Goal: Task Accomplishment & Management: Use online tool/utility

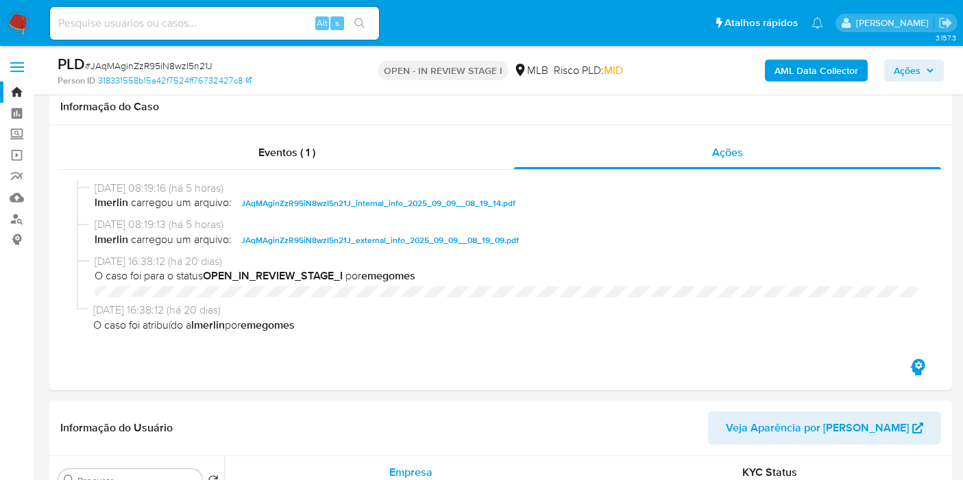
select select "10"
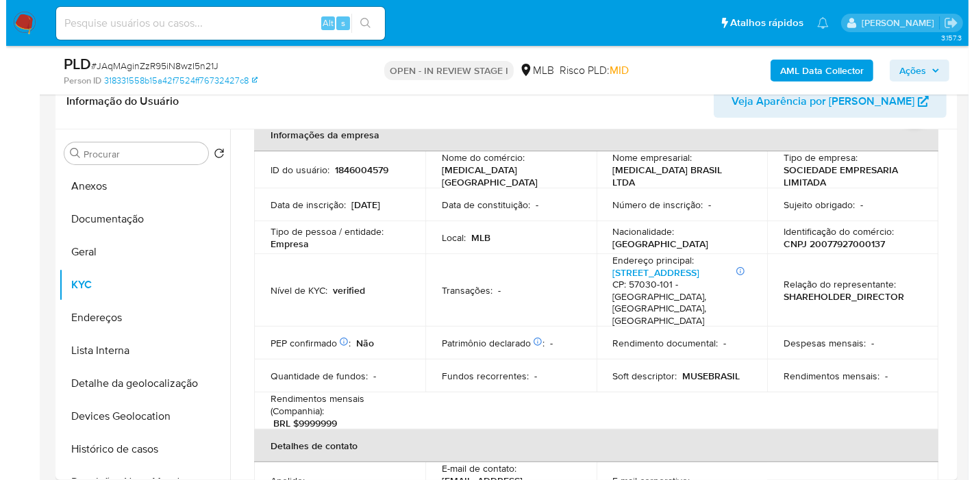
scroll to position [304, 0]
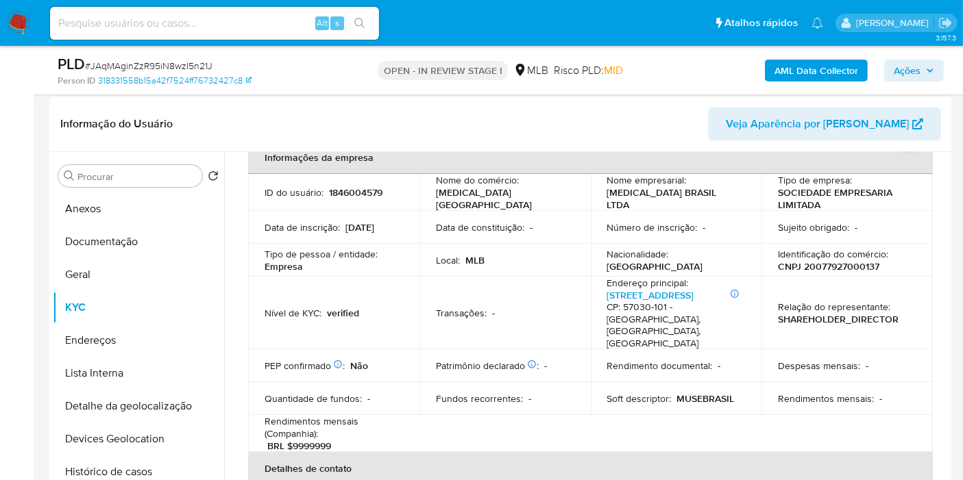
click at [777, 64] on b "AML Data Collector" at bounding box center [816, 71] width 84 height 22
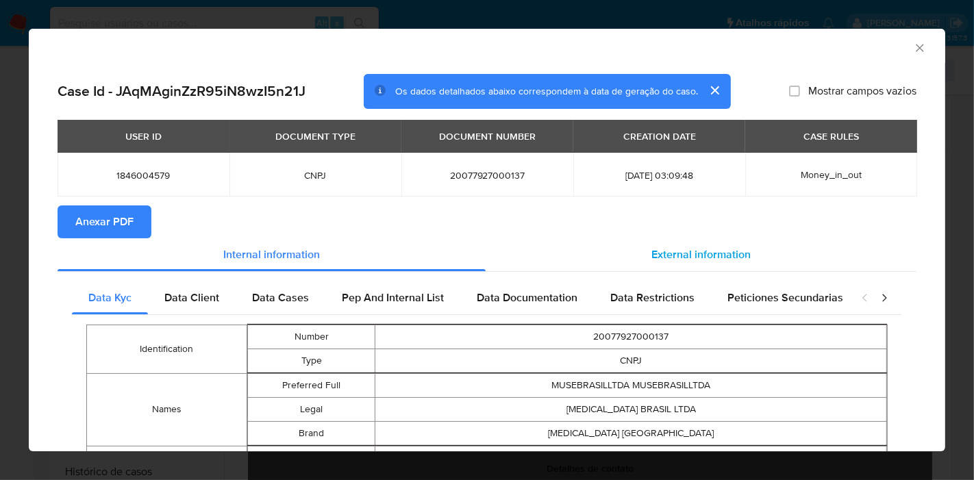
click at [686, 249] on span "External information" at bounding box center [701, 255] width 99 height 16
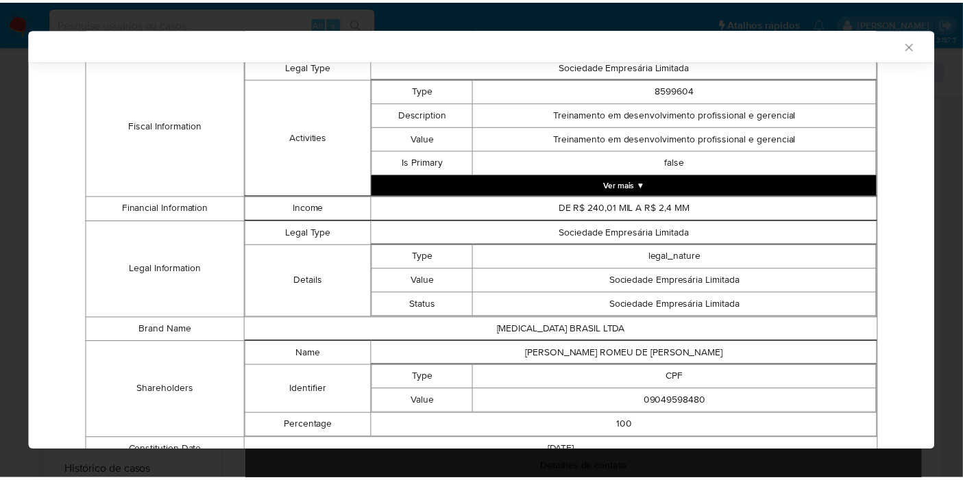
scroll to position [592, 0]
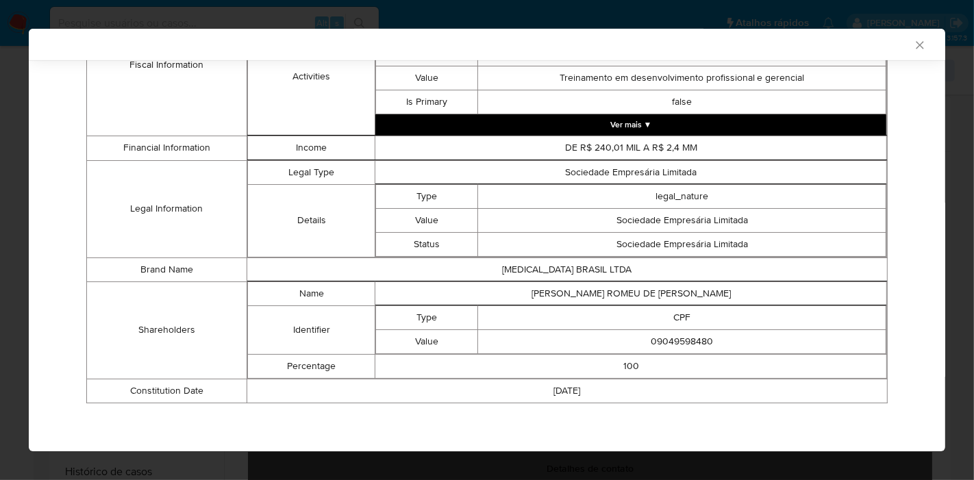
click at [599, 301] on td "CICERO ROMEU DE SANTANA SANTOS" at bounding box center [631, 294] width 512 height 24
click at [600, 297] on td "CICERO ROMEU DE SANTANA SANTOS" at bounding box center [631, 294] width 512 height 24
copy td "CICERO ROMEU DE SANTANA SANTOS"
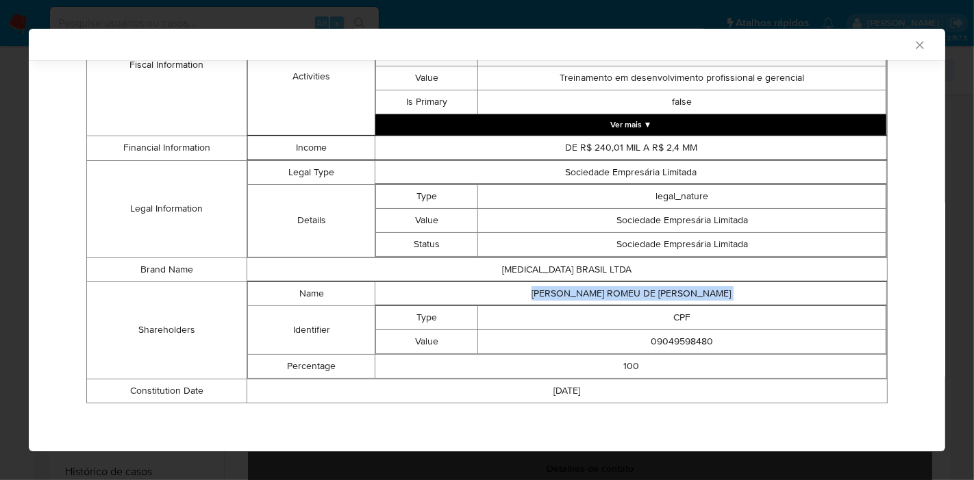
click at [652, 336] on td "09049598480" at bounding box center [682, 342] width 408 height 24
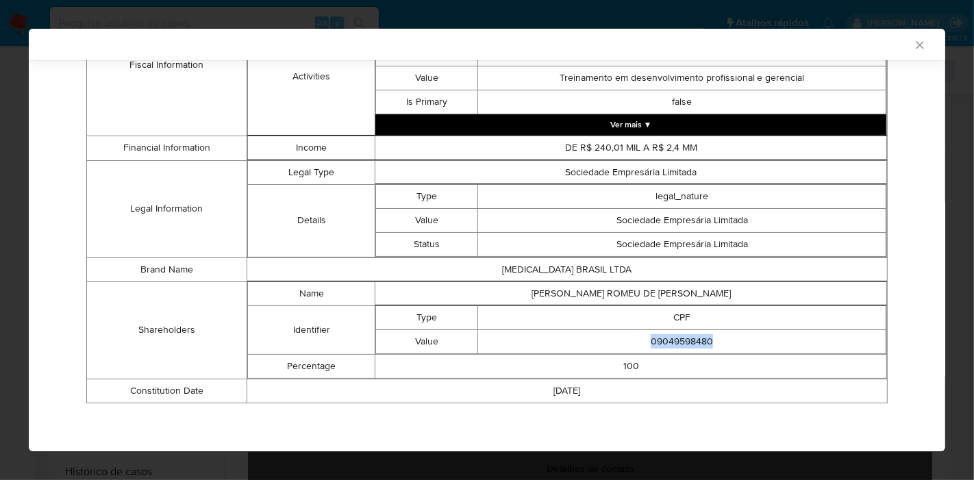
click at [652, 336] on td "09049598480" at bounding box center [682, 342] width 408 height 24
copy td "09049598480"
click at [913, 42] on icon "Fechar a janela" at bounding box center [920, 45] width 14 height 14
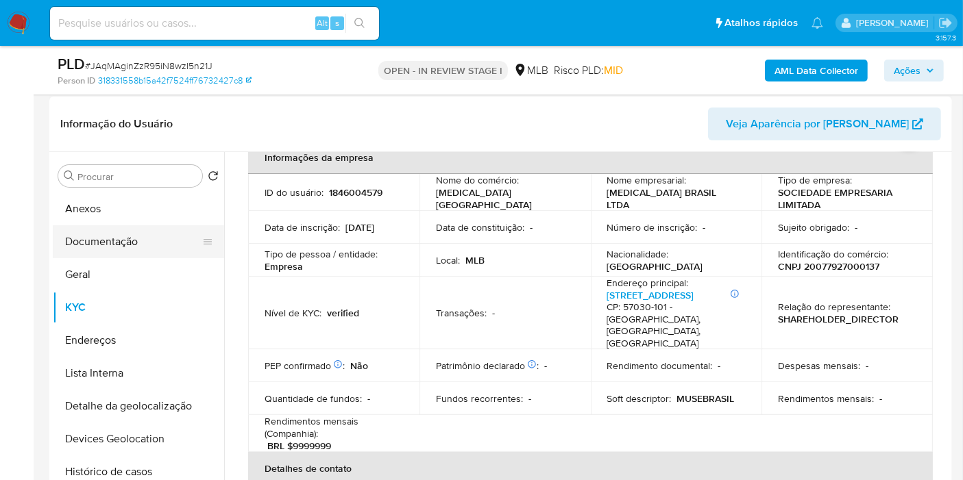
click at [152, 241] on button "Documentação" at bounding box center [133, 241] width 160 height 33
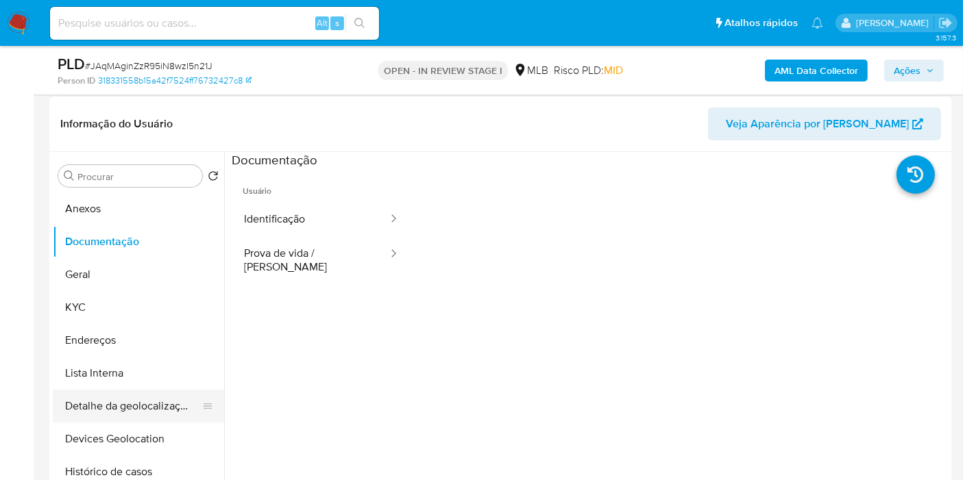
scroll to position [76, 0]
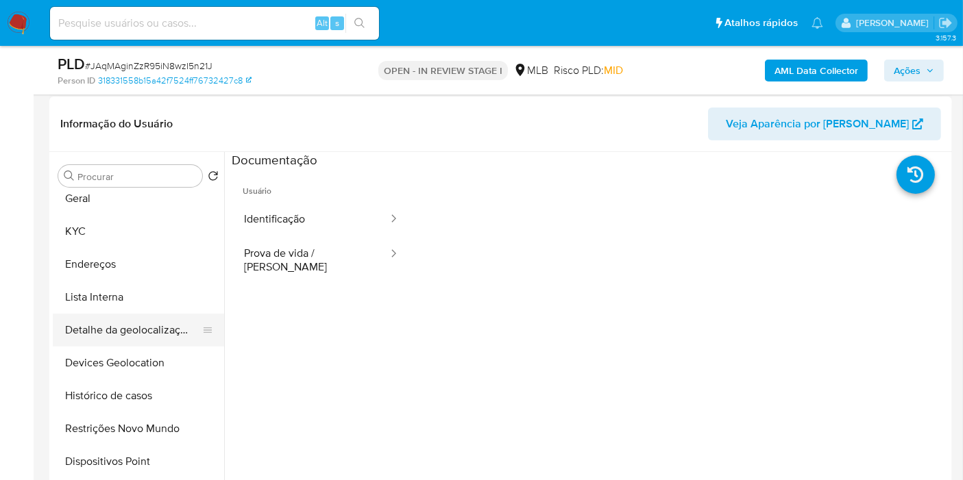
drag, startPoint x: 132, startPoint y: 423, endPoint x: 195, endPoint y: 322, distance: 119.0
click at [133, 423] on button "Restrições Novo Mundo" at bounding box center [138, 428] width 171 height 33
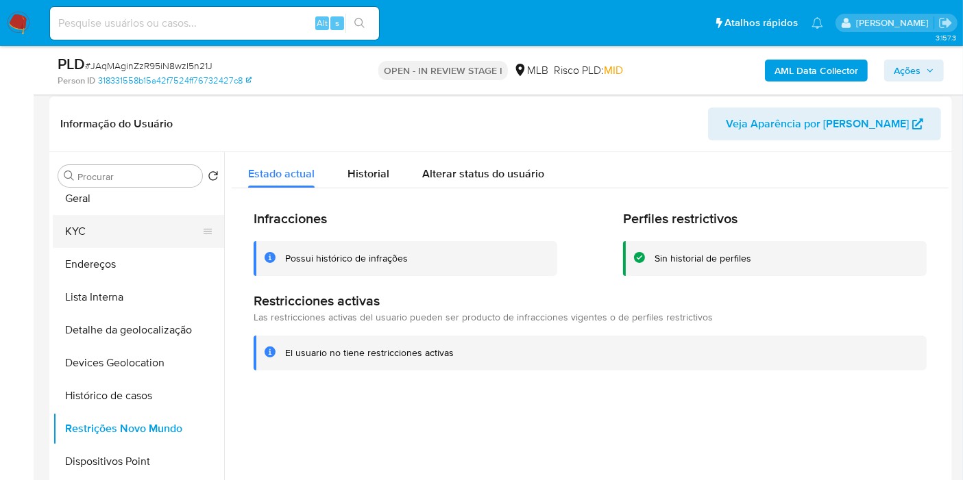
click at [96, 227] on button "KYC" at bounding box center [133, 231] width 160 height 33
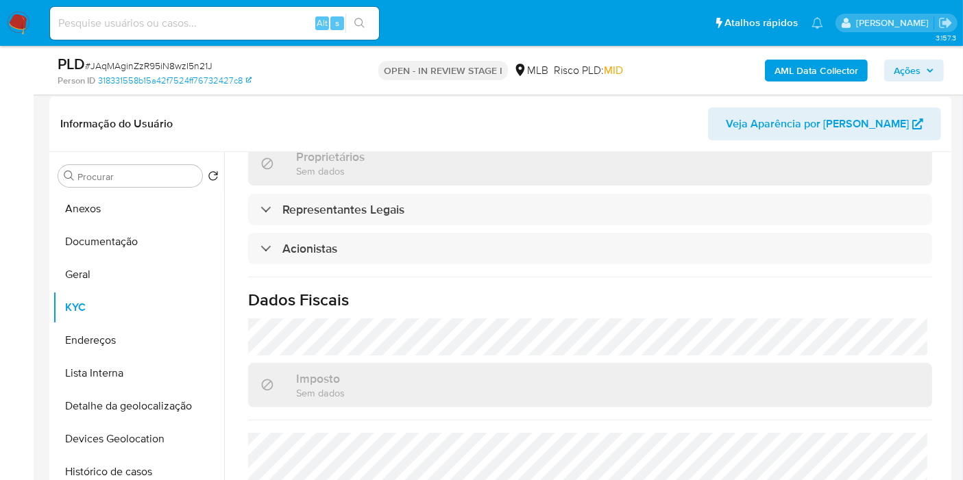
scroll to position [843, 0]
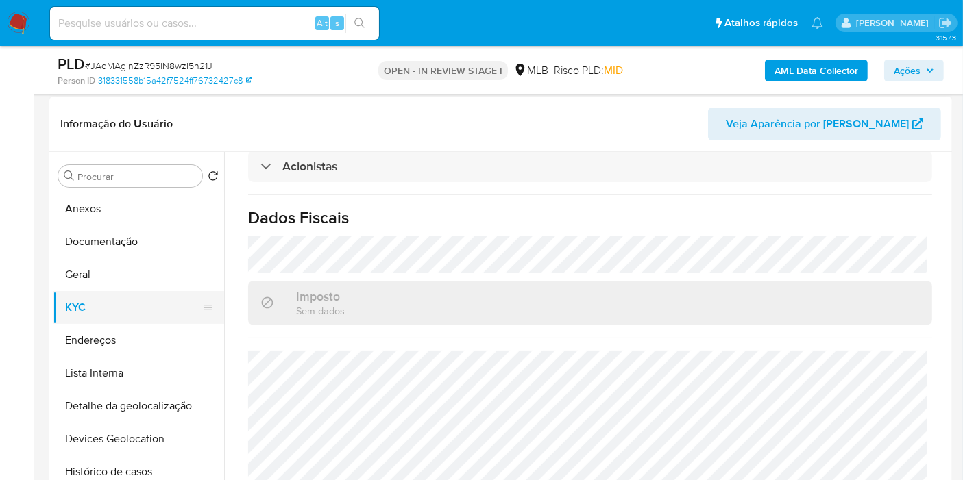
click at [96, 291] on button "KYC" at bounding box center [133, 307] width 160 height 33
click at [142, 273] on button "Geral" at bounding box center [133, 274] width 160 height 33
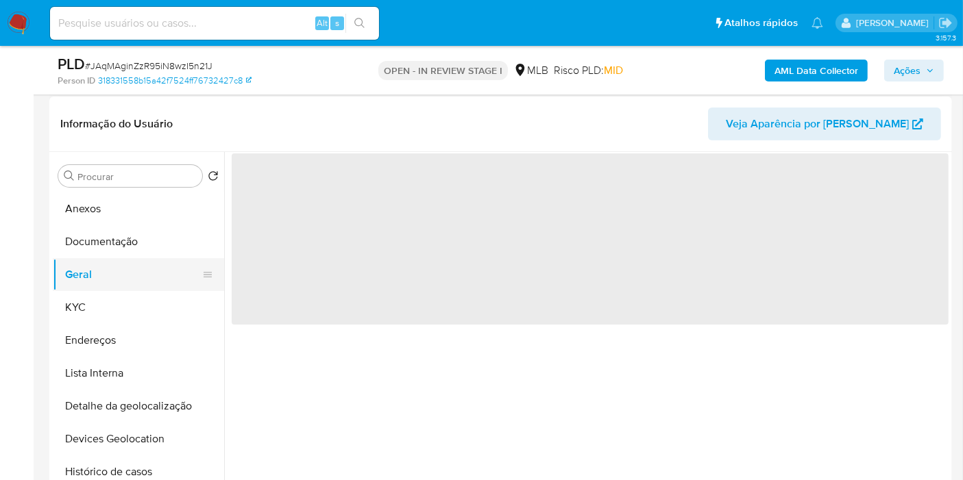
scroll to position [0, 0]
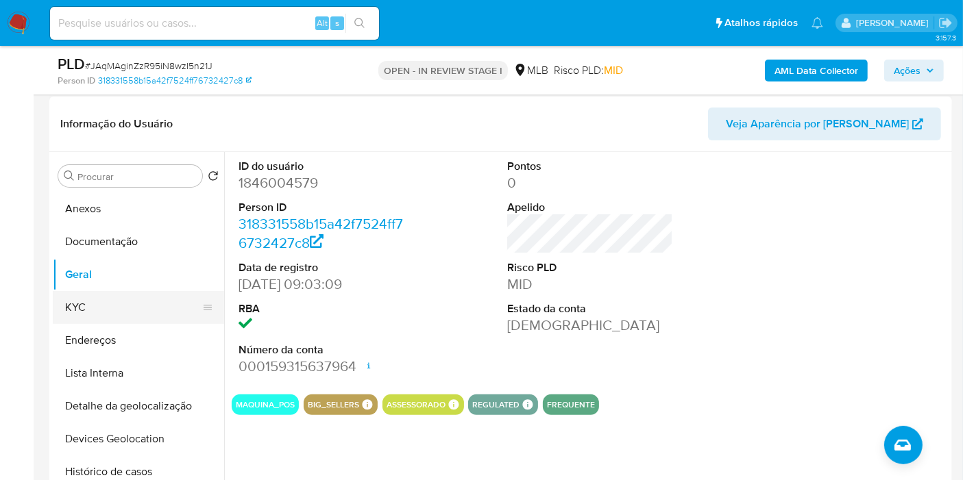
click at [124, 308] on button "KYC" at bounding box center [133, 307] width 160 height 33
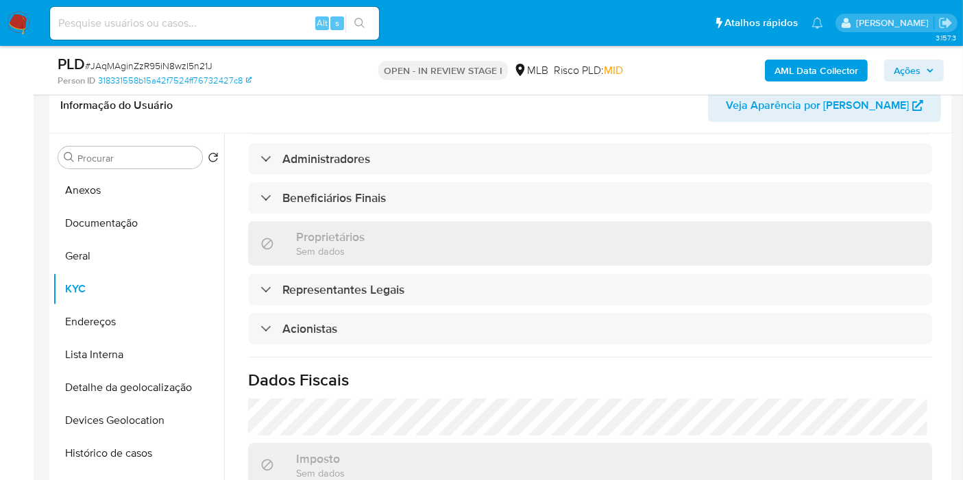
scroll to position [843, 0]
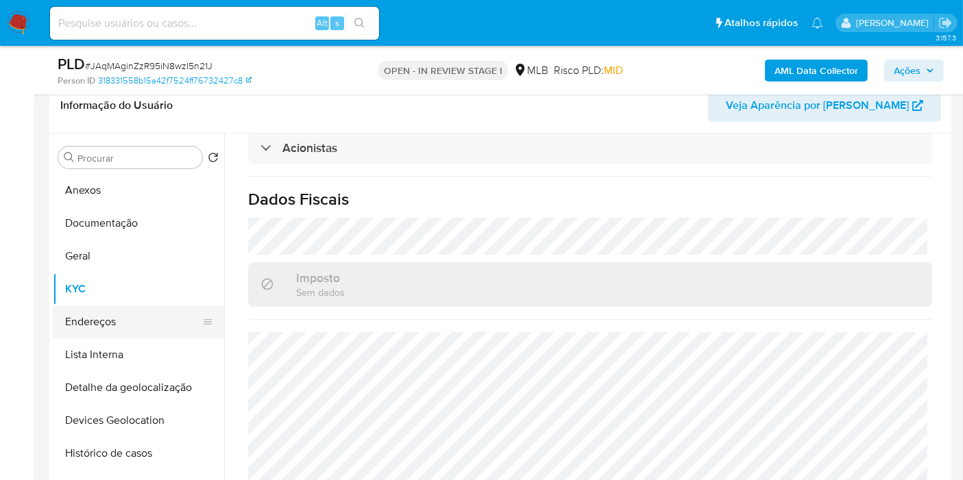
click at [157, 320] on button "Endereços" at bounding box center [133, 322] width 160 height 33
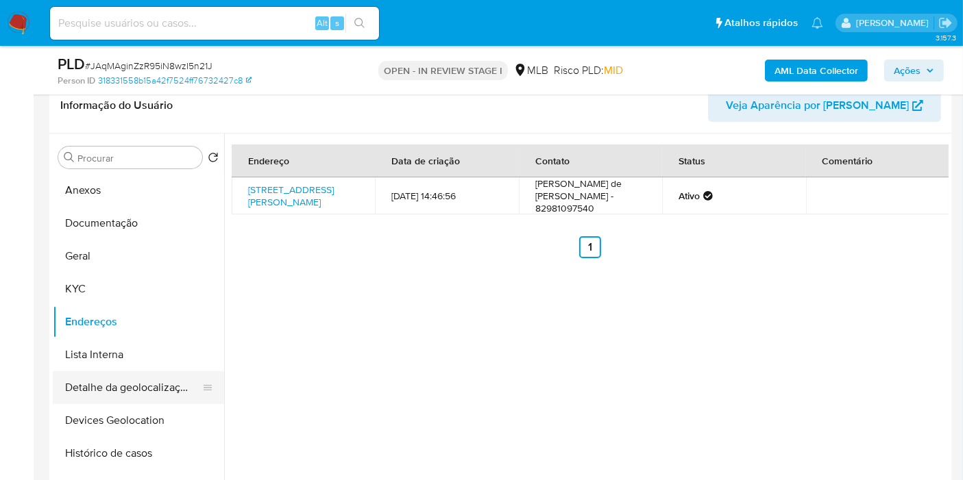
click at [110, 394] on button "Detalhe da geolocalização" at bounding box center [133, 387] width 160 height 33
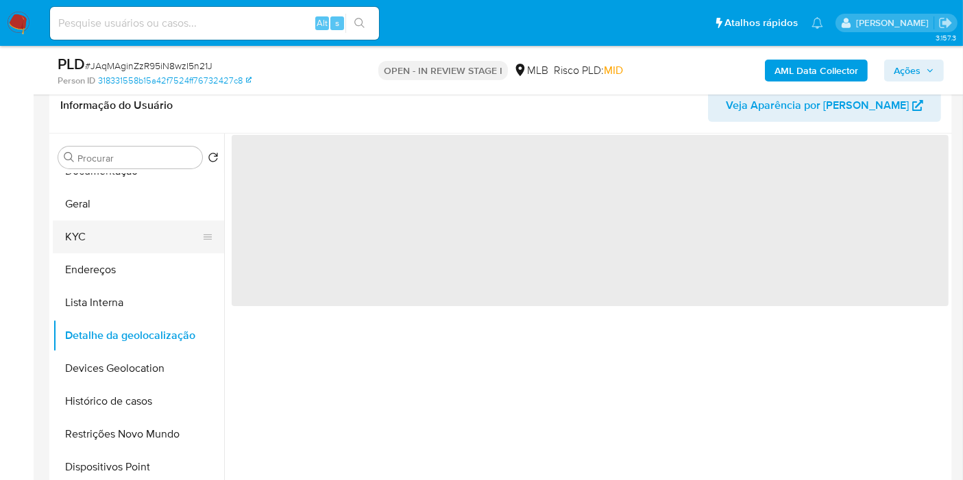
scroll to position [76, 0]
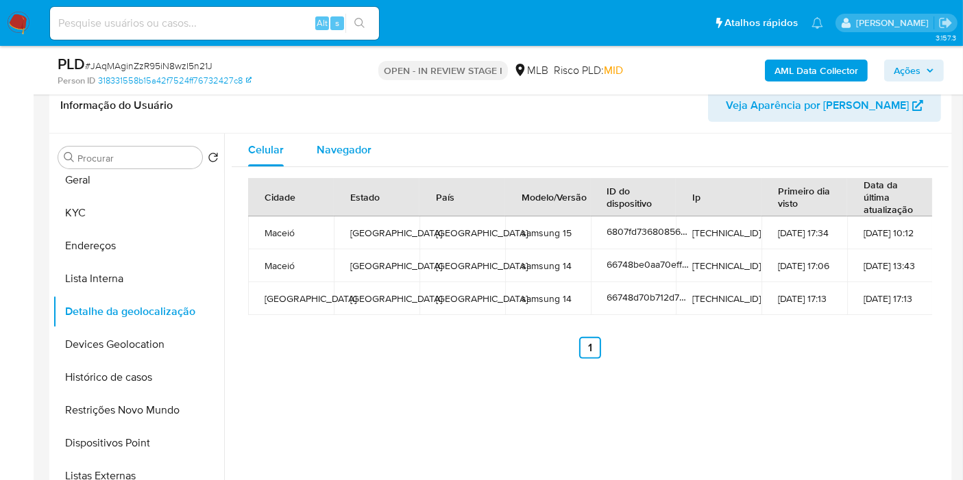
click at [352, 149] on span "Navegador" at bounding box center [344, 150] width 55 height 16
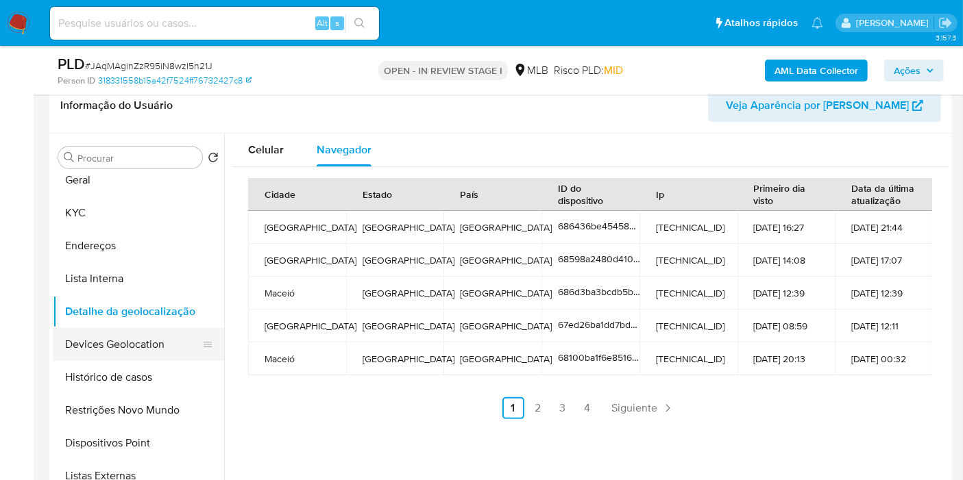
click at [154, 336] on button "Devices Geolocation" at bounding box center [133, 344] width 160 height 33
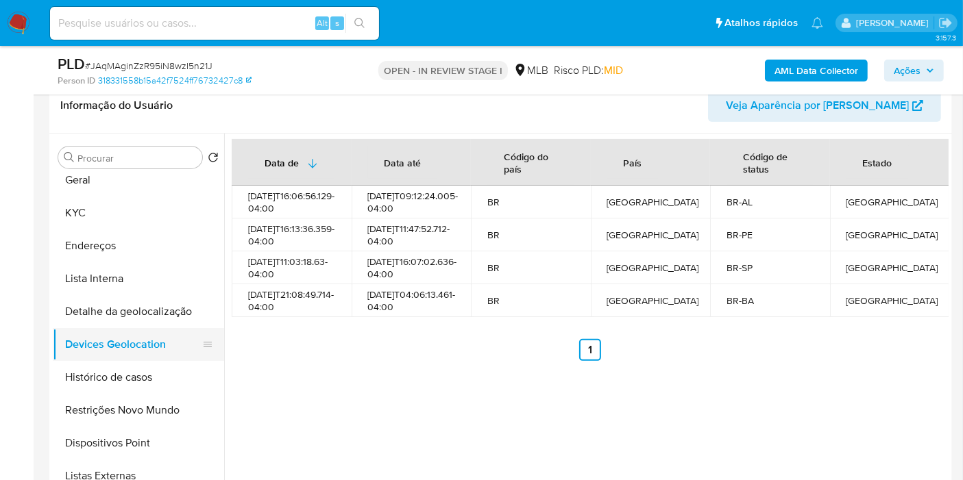
click at [153, 404] on button "Restrições Novo Mundo" at bounding box center [138, 410] width 171 height 33
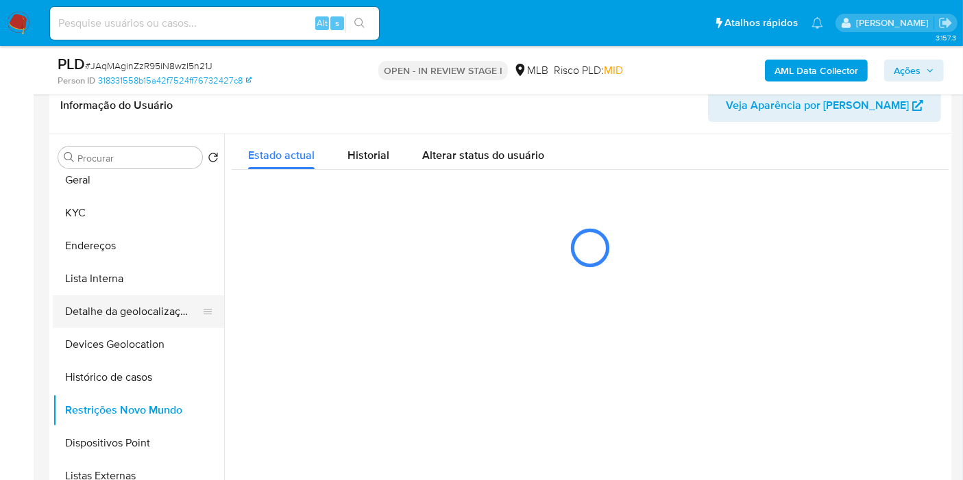
scroll to position [152, 0]
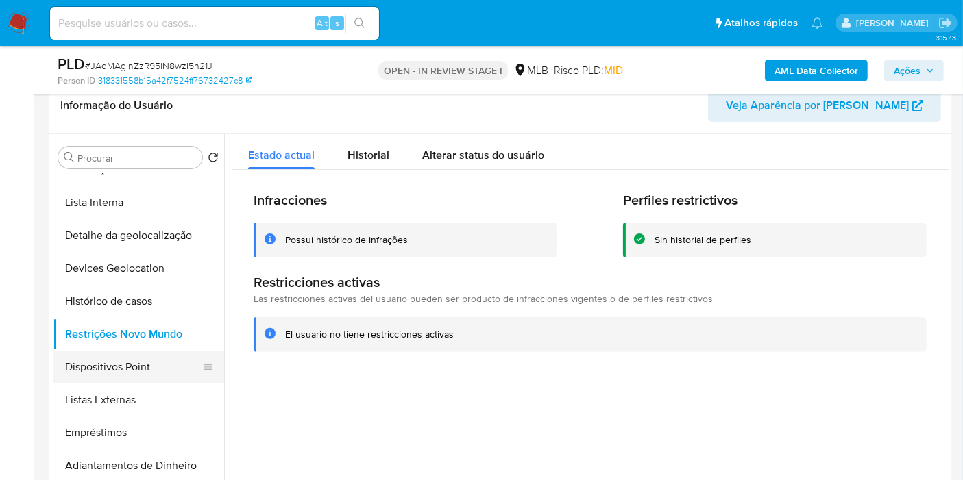
click at [99, 359] on button "Dispositivos Point" at bounding box center [133, 367] width 160 height 33
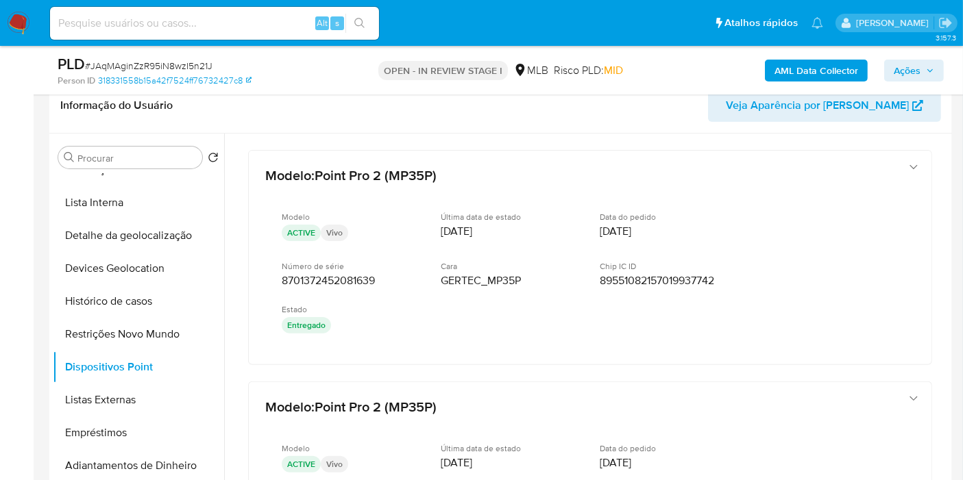
drag, startPoint x: 949, startPoint y: 153, endPoint x: 949, endPoint y: 167, distance: 14.4
click at [949, 167] on div "Procurar Retornar ao pedido padrão Anexos Documentação Geral KYC Endereços List…" at bounding box center [500, 309] width 902 height 351
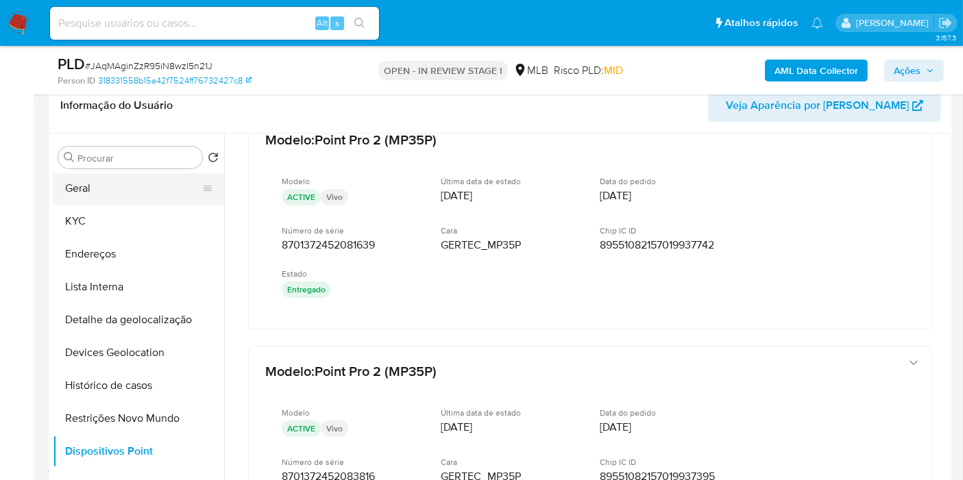
scroll to position [0, 0]
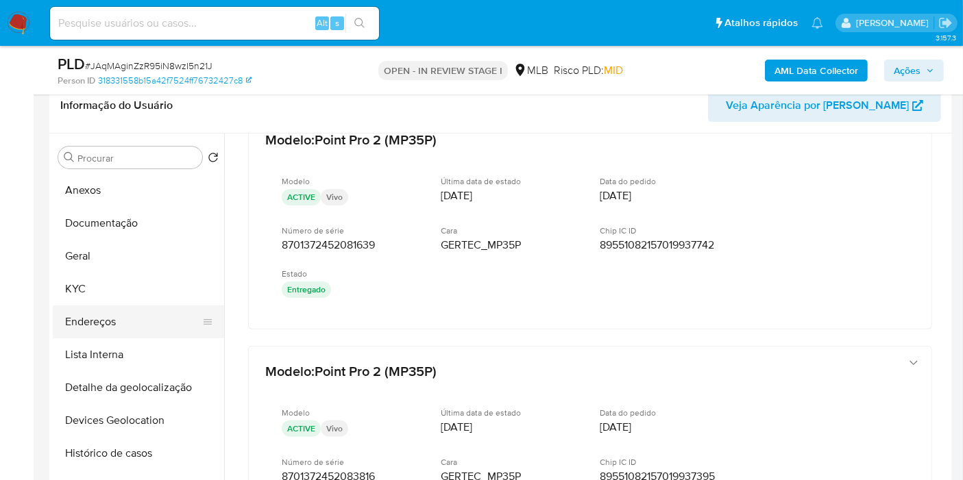
click at [114, 319] on button "Endereços" at bounding box center [133, 322] width 160 height 33
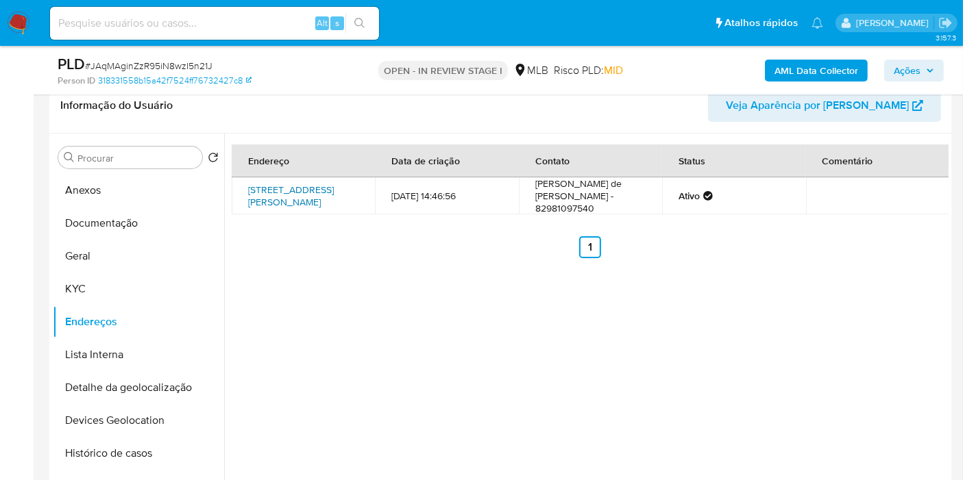
click at [301, 193] on link "Avenida Aníbal Torres 742, São Miguel Dos Campos, Alagoas, 57245321, Brasil 742" at bounding box center [291, 196] width 86 height 26
click at [108, 282] on button "KYC" at bounding box center [133, 289] width 160 height 33
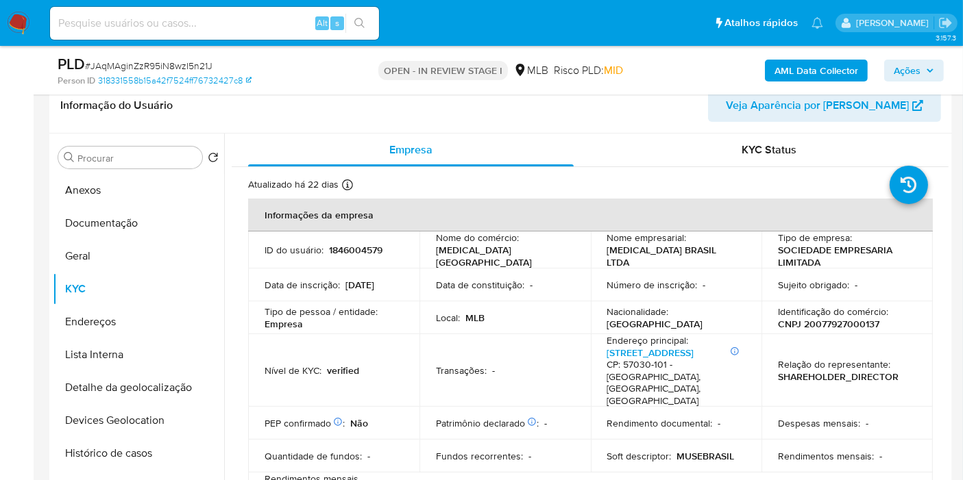
click at [841, 328] on p "CNPJ 20077927000137" at bounding box center [828, 324] width 101 height 12
copy p "20077927000137"
click at [131, 455] on button "Histórico de casos" at bounding box center [133, 453] width 160 height 33
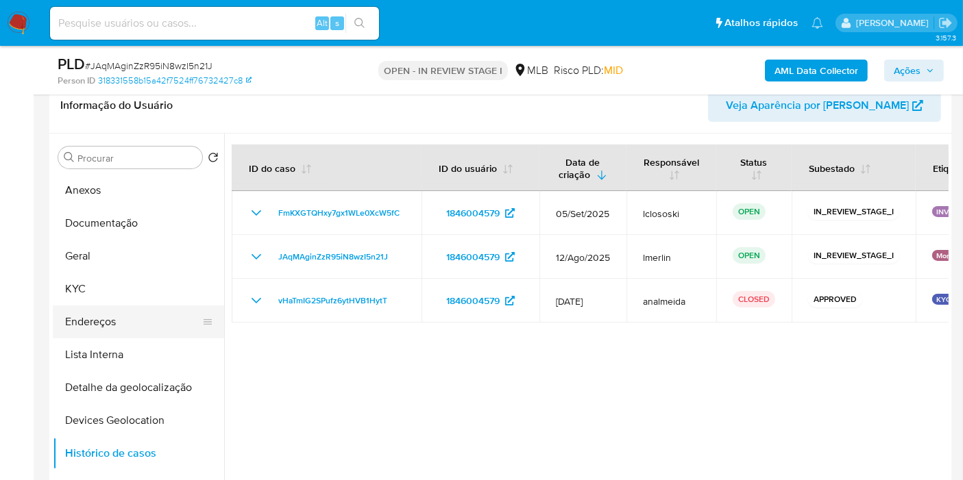
click at [126, 326] on button "Endereços" at bounding box center [133, 322] width 160 height 33
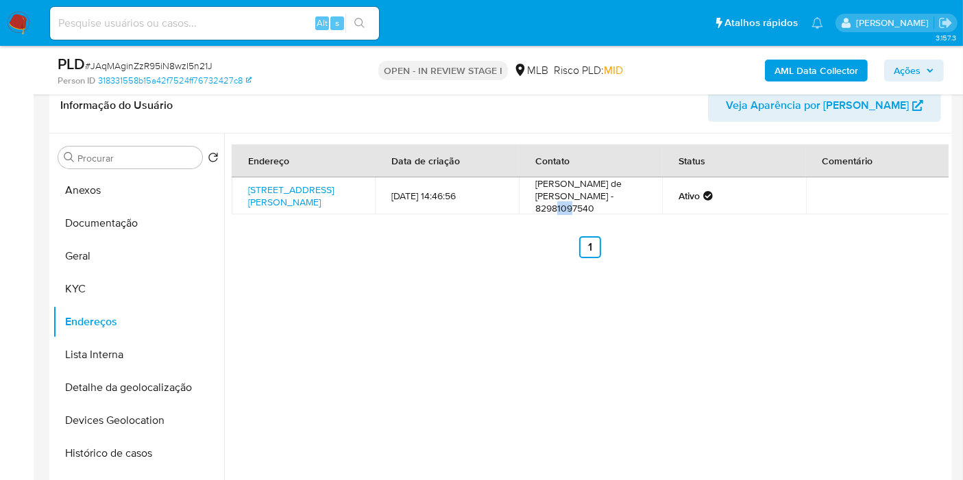
drag, startPoint x: 591, startPoint y: 207, endPoint x: 610, endPoint y: 207, distance: 18.5
click at [610, 207] on td "Cicero Romeu de Santana Santos - 82981097540" at bounding box center [590, 195] width 143 height 37
click at [122, 282] on button "KYC" at bounding box center [133, 289] width 160 height 33
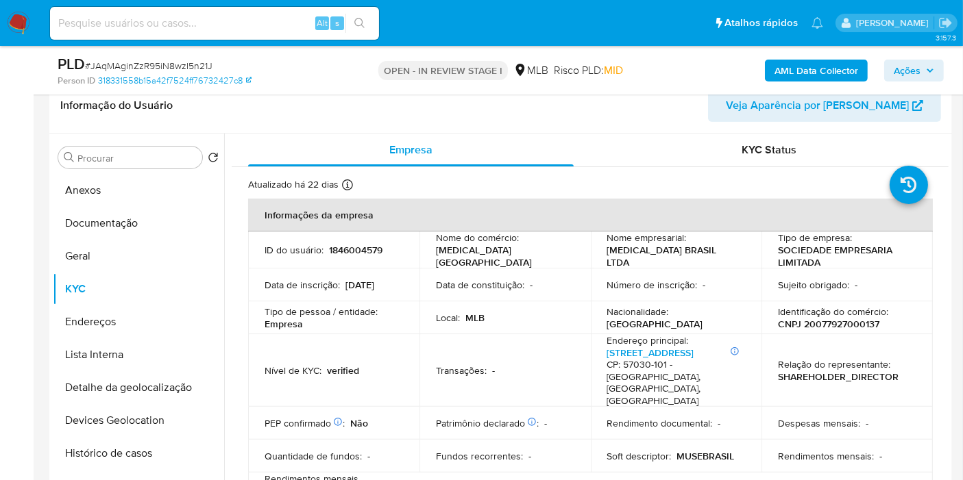
click at [833, 324] on p "CNPJ 20077927000137" at bounding box center [828, 324] width 101 height 12
copy p "20077927000137"
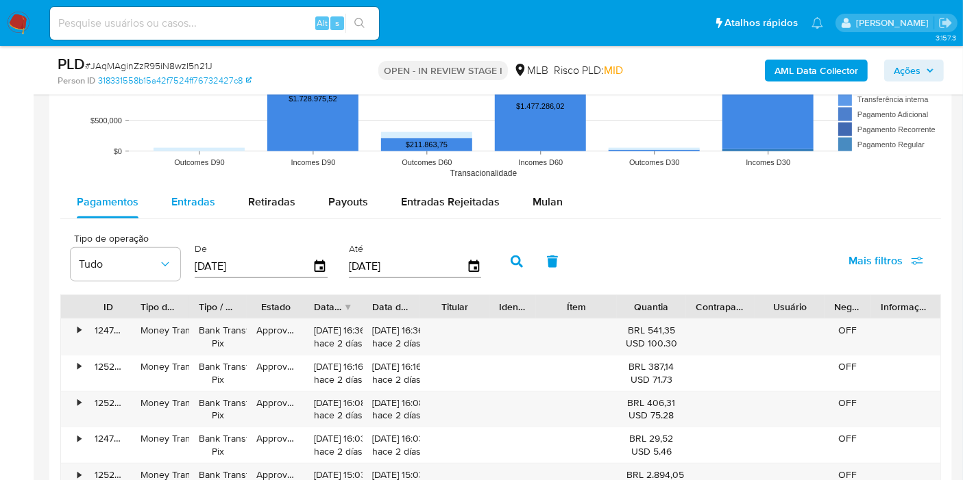
scroll to position [1465, 0]
click at [199, 190] on div "Entradas" at bounding box center [193, 202] width 44 height 33
select select "10"
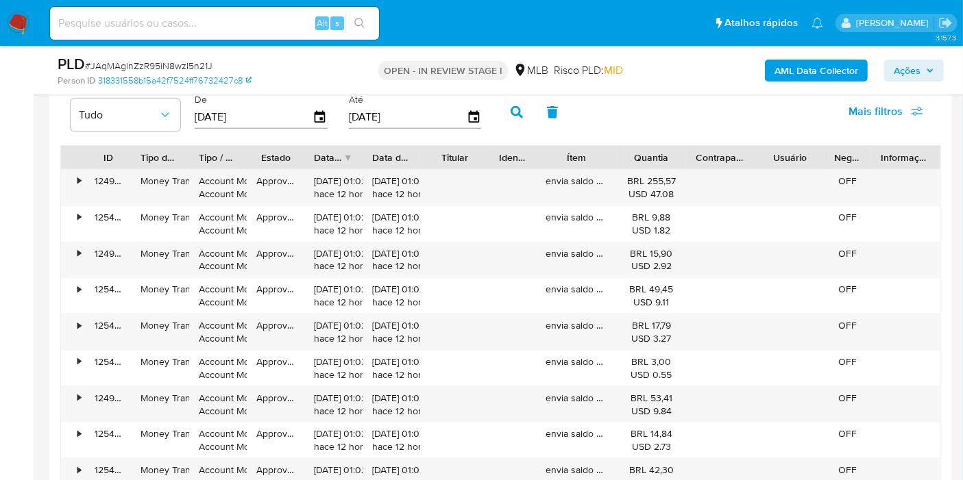
scroll to position [1617, 0]
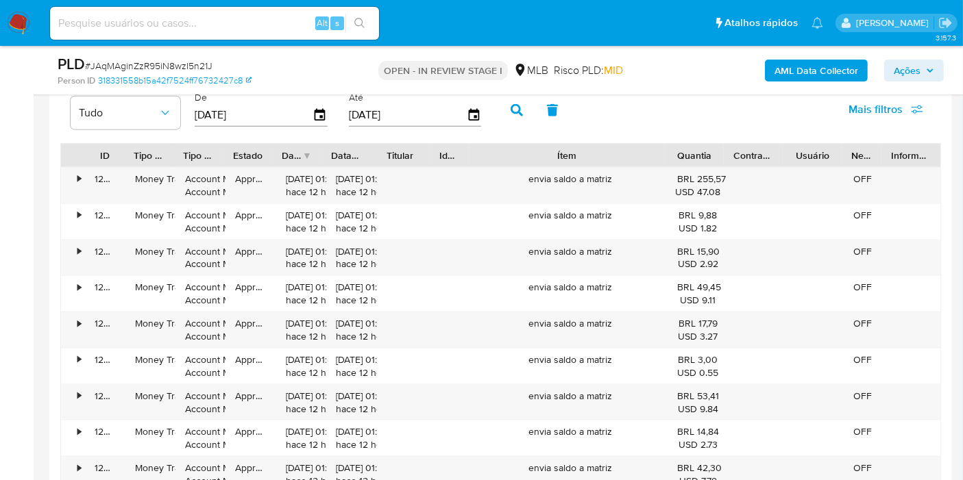
drag, startPoint x: 617, startPoint y: 142, endPoint x: 680, endPoint y: 145, distance: 62.4
click at [680, 145] on div "ID Tipo de operação Tipo / Método Estado Data de criação Data de aprovação Titu…" at bounding box center [500, 155] width 879 height 23
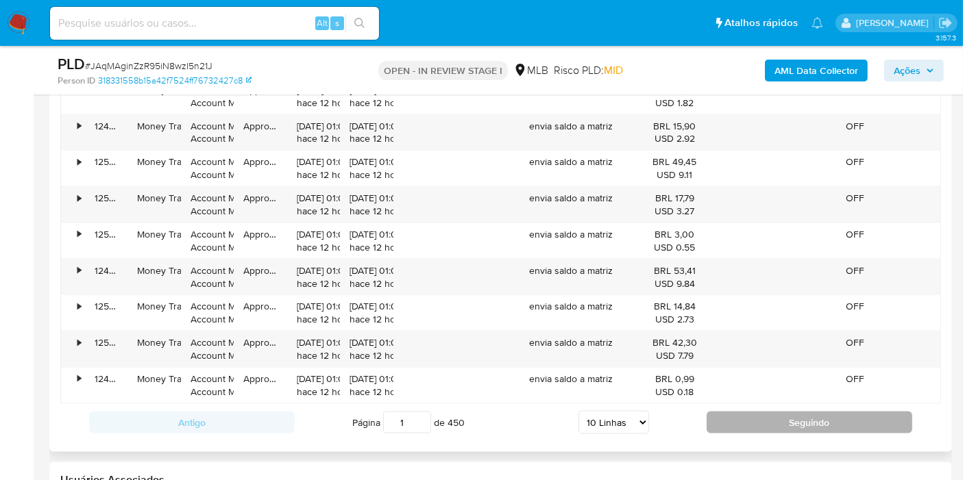
scroll to position [1922, 0]
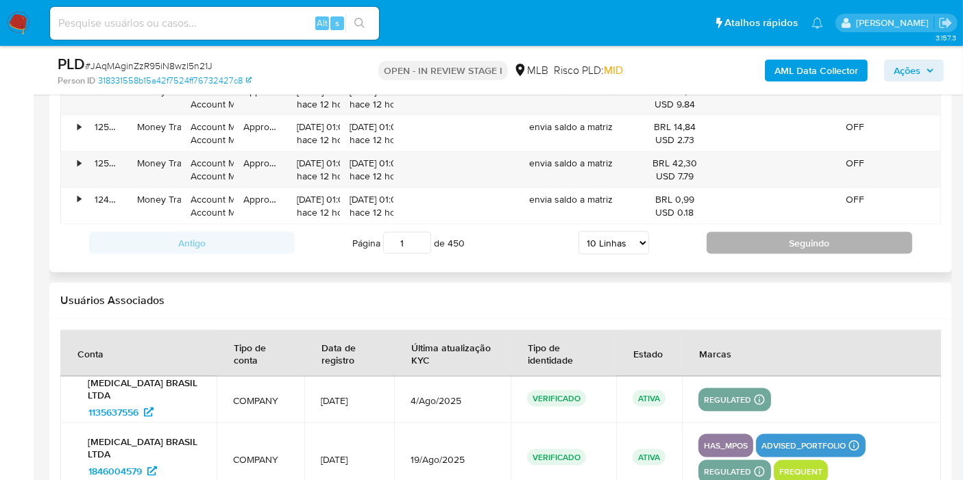
click at [733, 243] on button "Seguindo" at bounding box center [809, 243] width 206 height 22
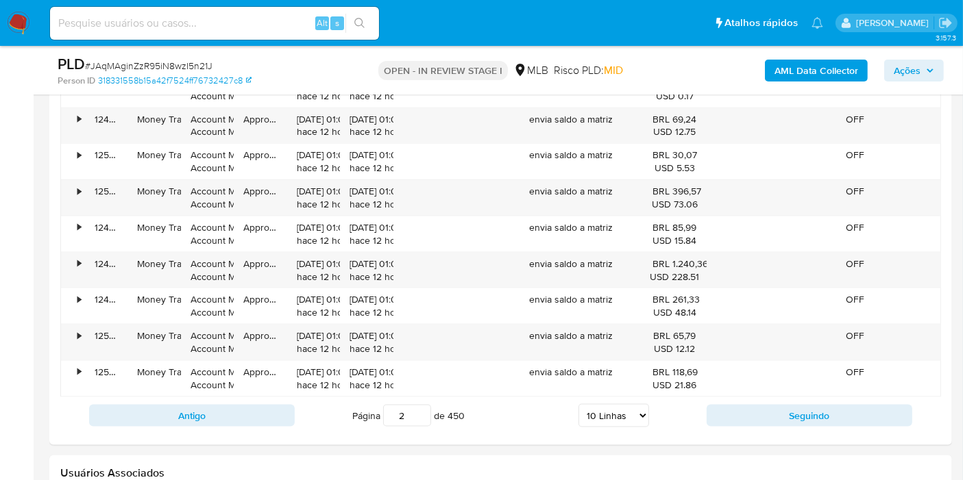
scroll to position [1693, 0]
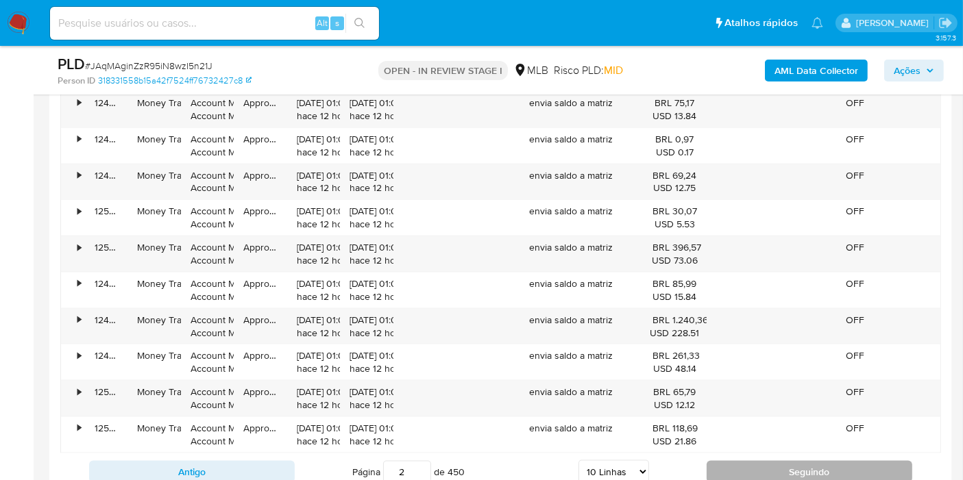
click at [729, 461] on button "Seguindo" at bounding box center [809, 472] width 206 height 22
click at [750, 461] on button "Seguindo" at bounding box center [809, 472] width 206 height 22
type input "4"
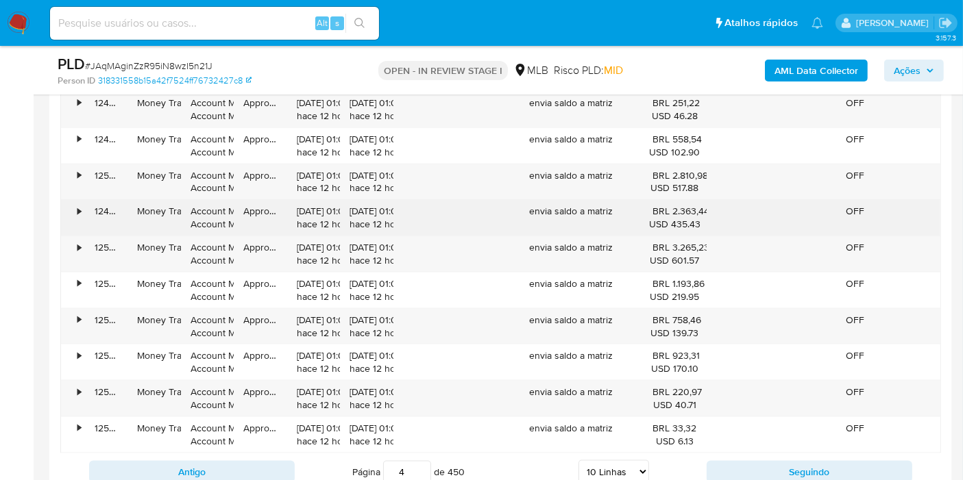
click at [577, 212] on div "envia saldo a matriz" at bounding box center [571, 218] width 143 height 36
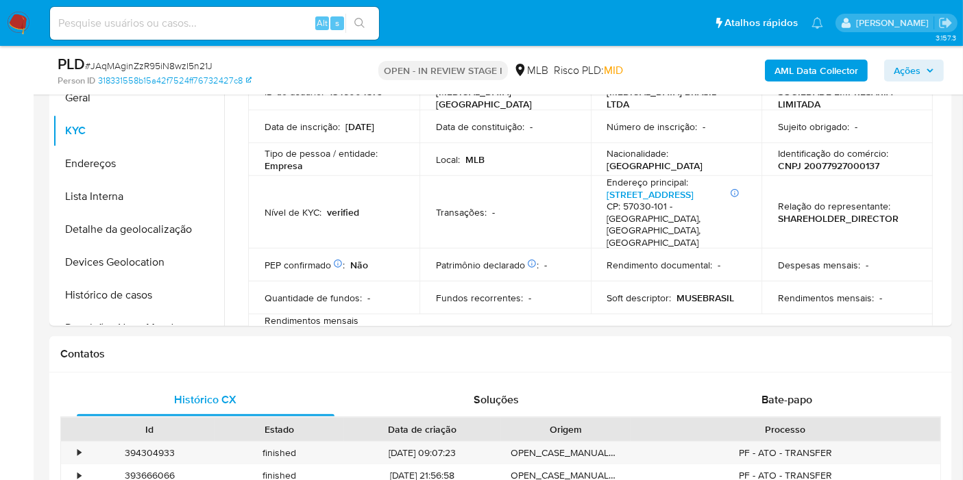
scroll to position [399, 0]
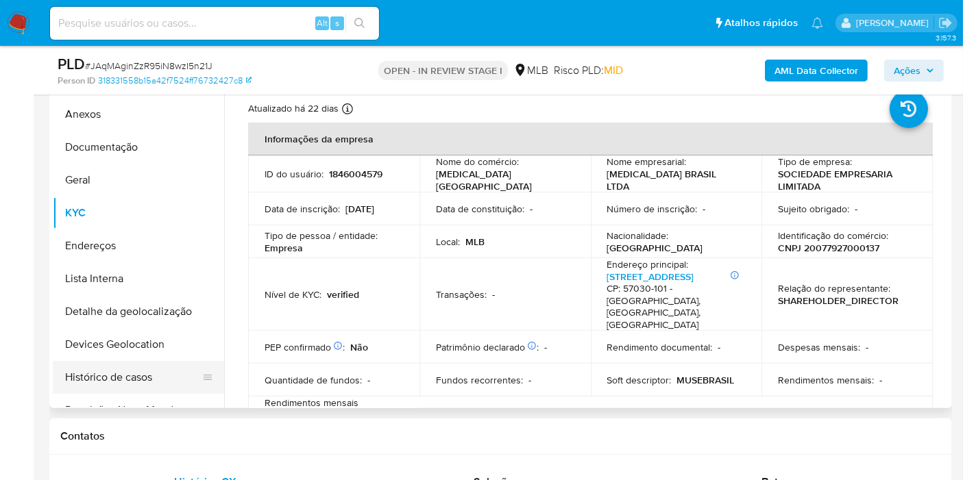
click at [140, 389] on button "Histórico de casos" at bounding box center [133, 377] width 160 height 33
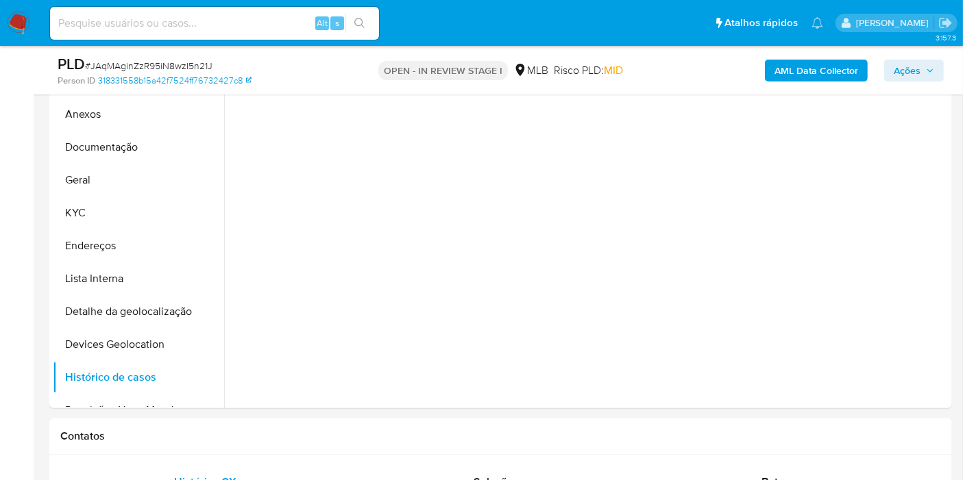
scroll to position [323, 0]
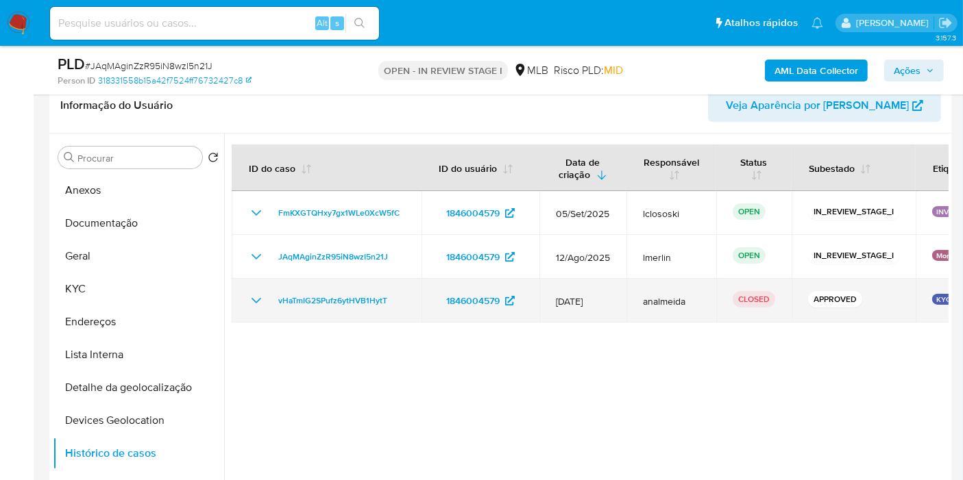
click at [258, 301] on icon "Mostrar/Ocultar" at bounding box center [256, 301] width 16 height 16
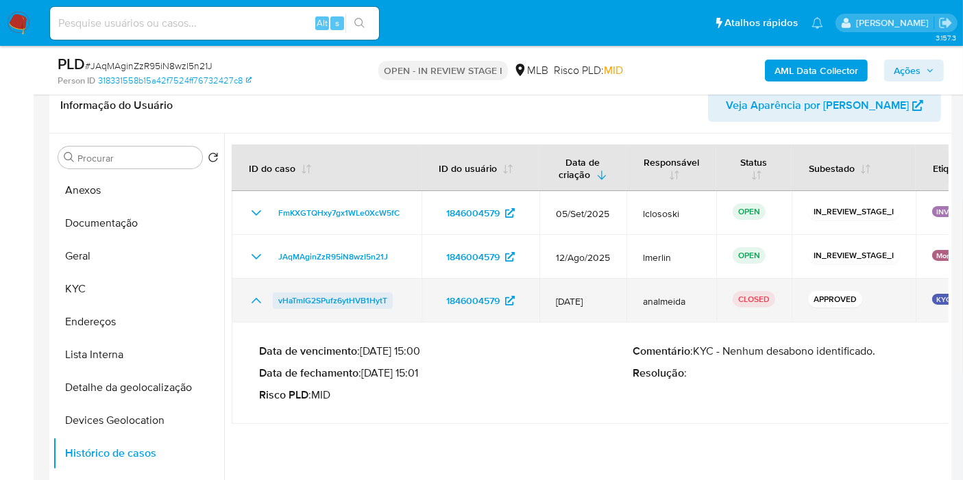
click at [352, 304] on span "vHaTmIG2SPufz6ytHVB1HytT" at bounding box center [332, 301] width 109 height 16
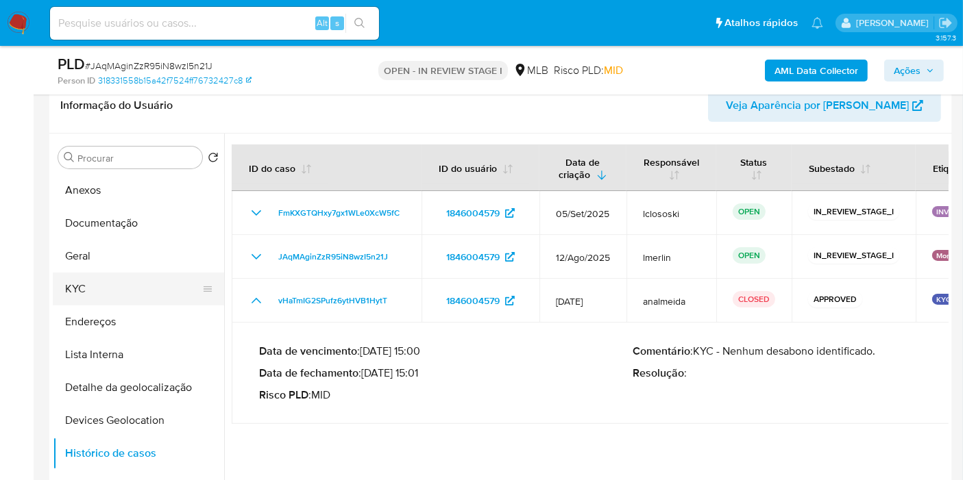
click at [129, 286] on button "KYC" at bounding box center [133, 289] width 160 height 33
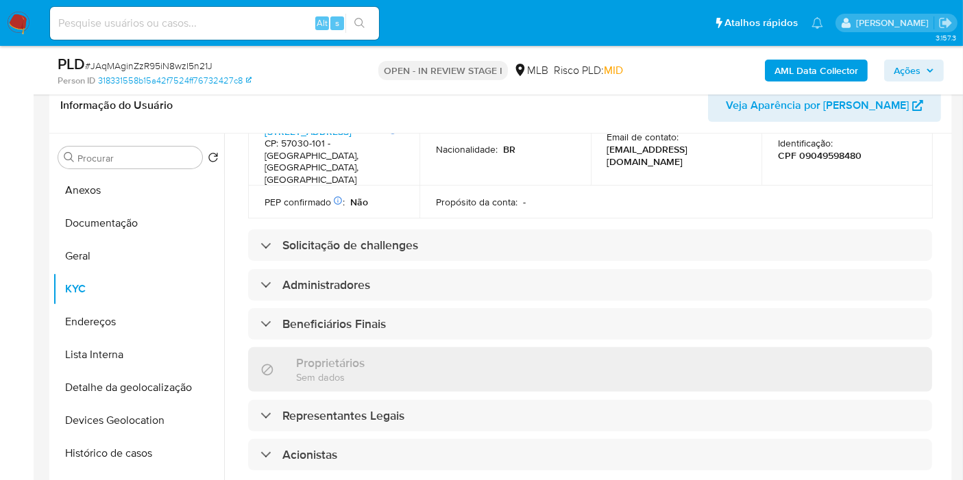
scroll to position [456, 0]
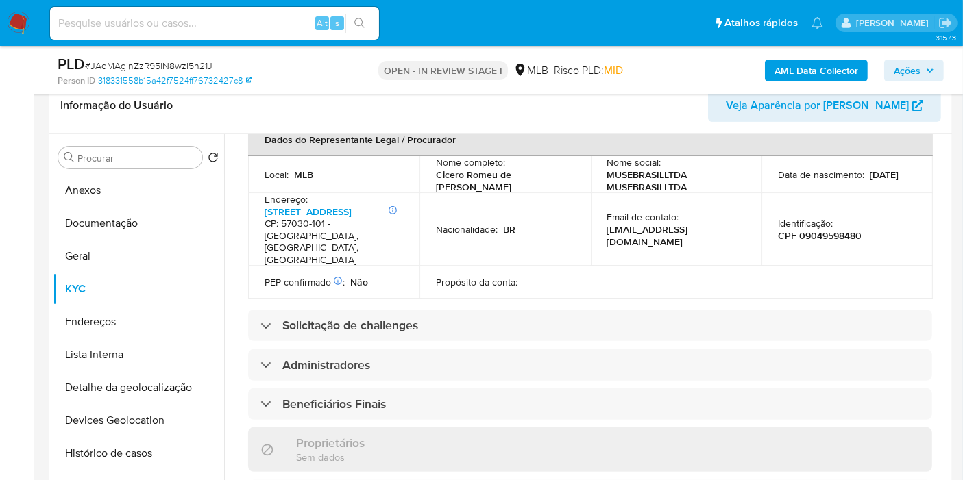
click at [672, 223] on p "[EMAIL_ADDRESS][DOMAIN_NAME]" at bounding box center [673, 235] width 133 height 25
click at [700, 220] on td "Email de contato : suporte@usemuse.com.br" at bounding box center [676, 229] width 171 height 73
drag, startPoint x: 718, startPoint y: 216, endPoint x: 602, endPoint y: 216, distance: 116.5
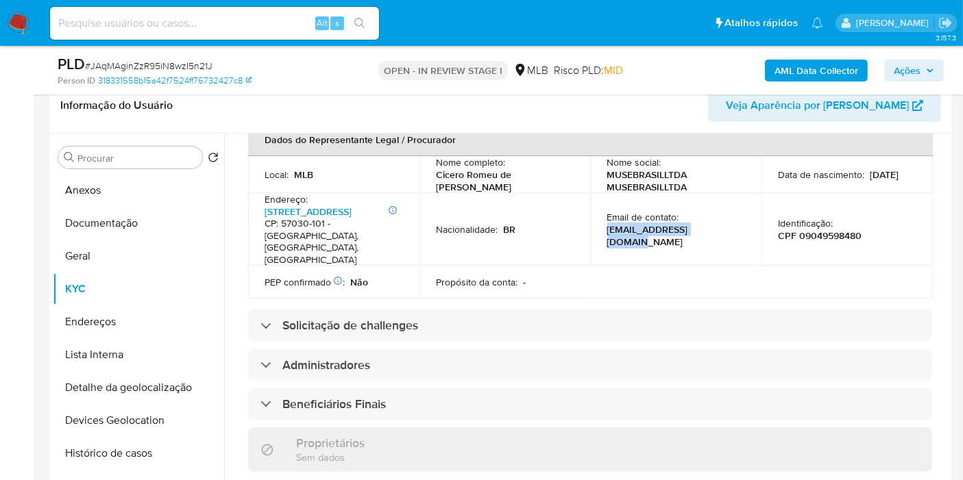
click at [602, 216] on td "Email de contato : suporte@usemuse.com.br" at bounding box center [676, 229] width 171 height 73
copy p "[EMAIL_ADDRESS][DOMAIN_NAME]"
click at [115, 188] on button "Anexos" at bounding box center [133, 190] width 160 height 33
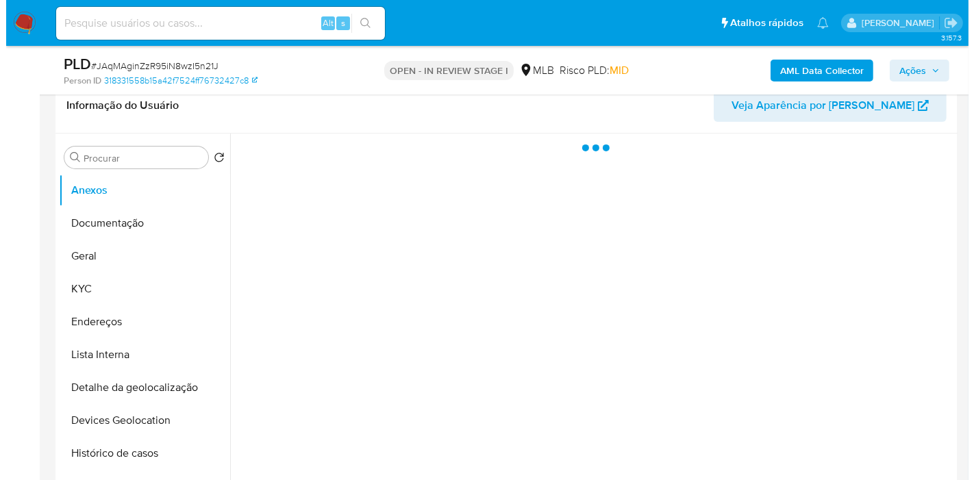
scroll to position [0, 0]
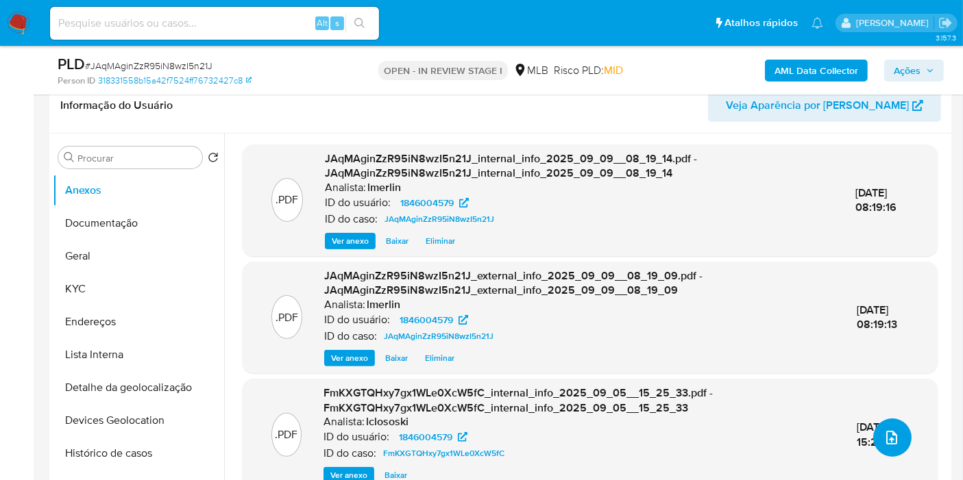
click at [873, 429] on button "upload-file" at bounding box center [892, 438] width 38 height 38
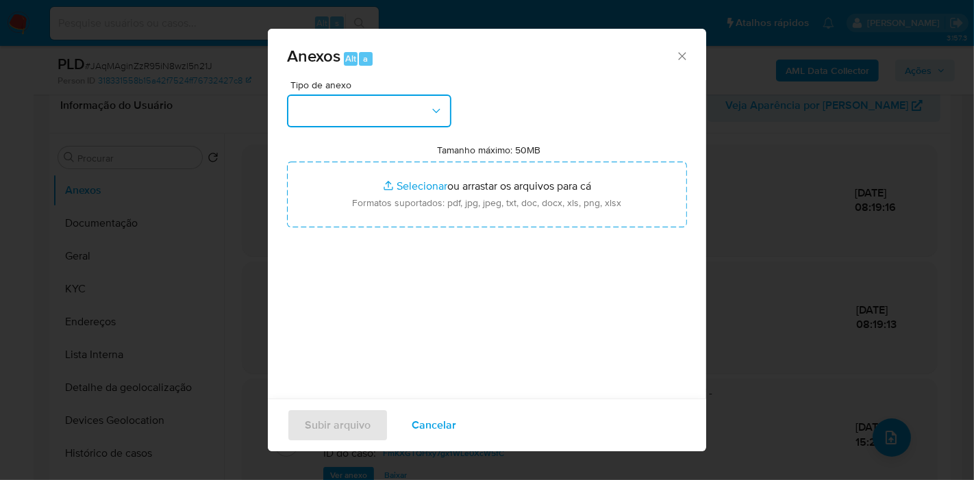
click at [410, 119] on button "button" at bounding box center [369, 111] width 164 height 33
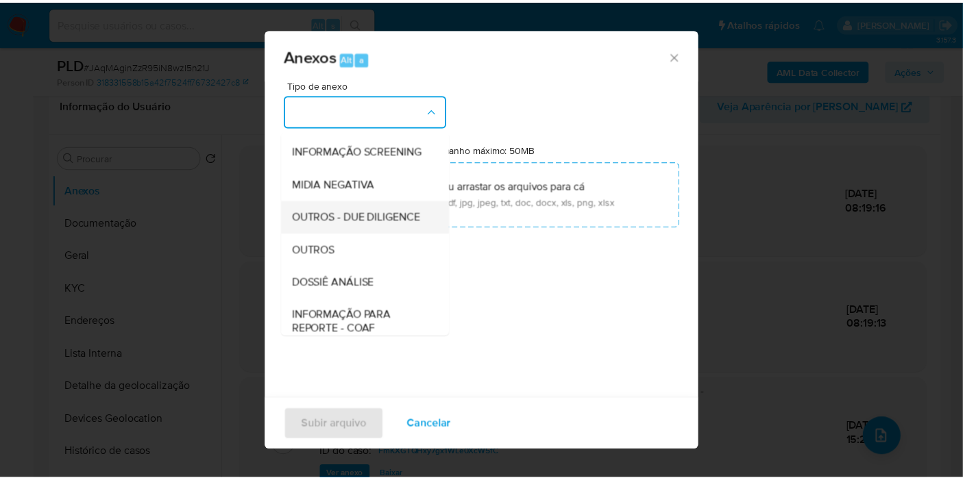
scroll to position [152, 0]
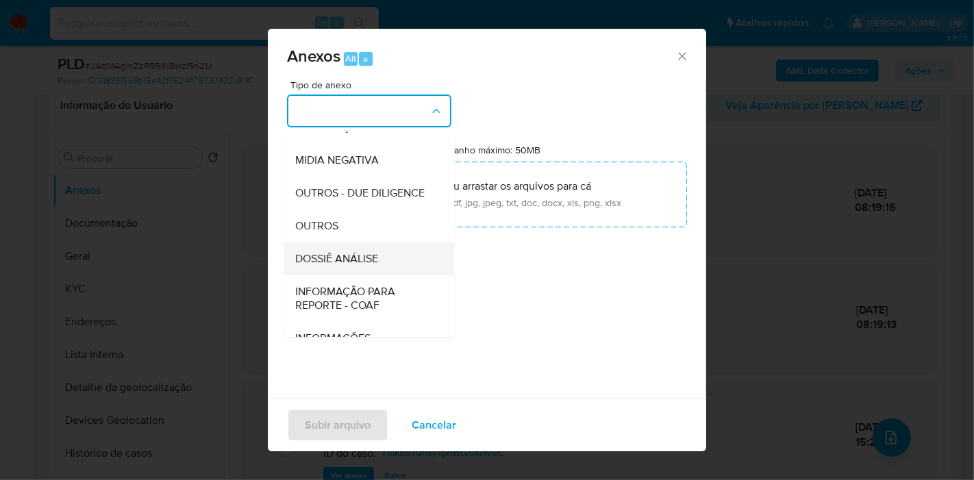
click at [377, 266] on span "DOSSIÊ ANÁLISE" at bounding box center [336, 259] width 83 height 14
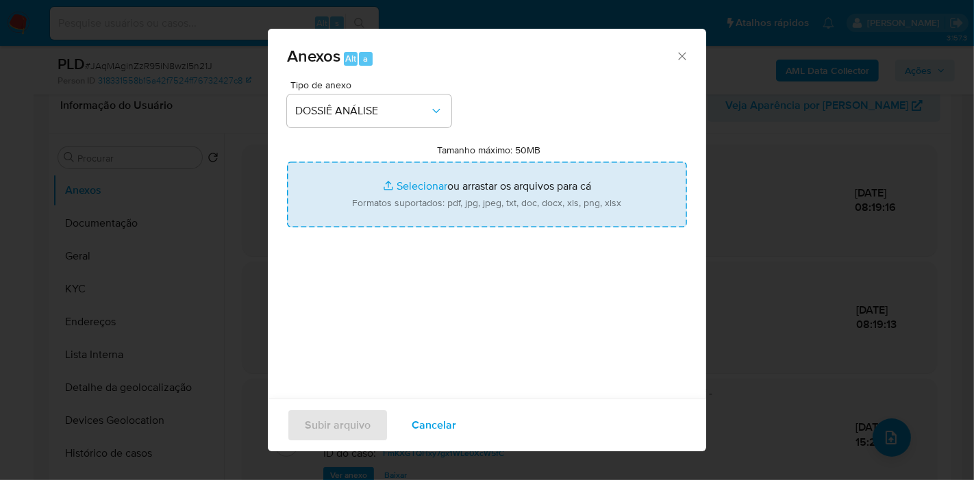
click at [436, 204] on input "Tamanho máximo: 50MB Selecionar arquivos" at bounding box center [487, 195] width 400 height 66
type input "C:\fakepath\SAR - XXX - CNPJ 20077927000137 - MUSE BRASIL LTDA.pdf"
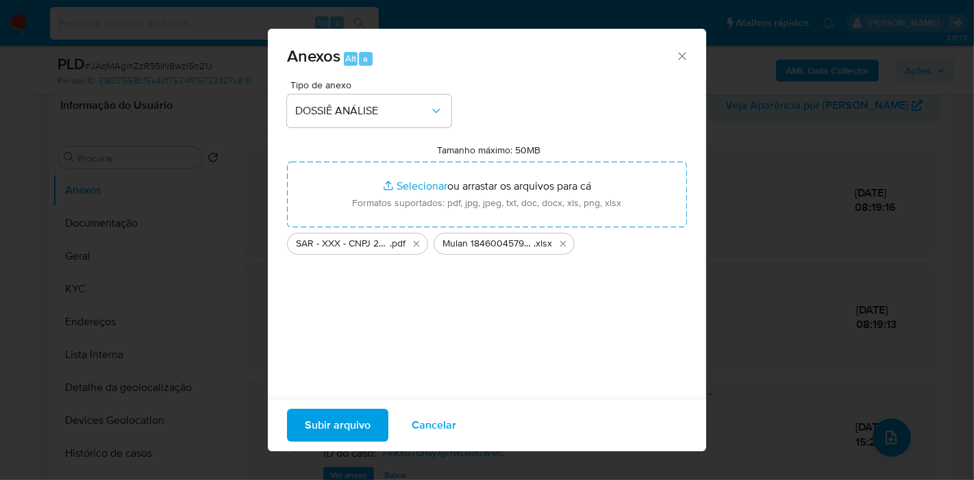
click at [331, 426] on span "Subir arquivo" at bounding box center [338, 425] width 66 height 30
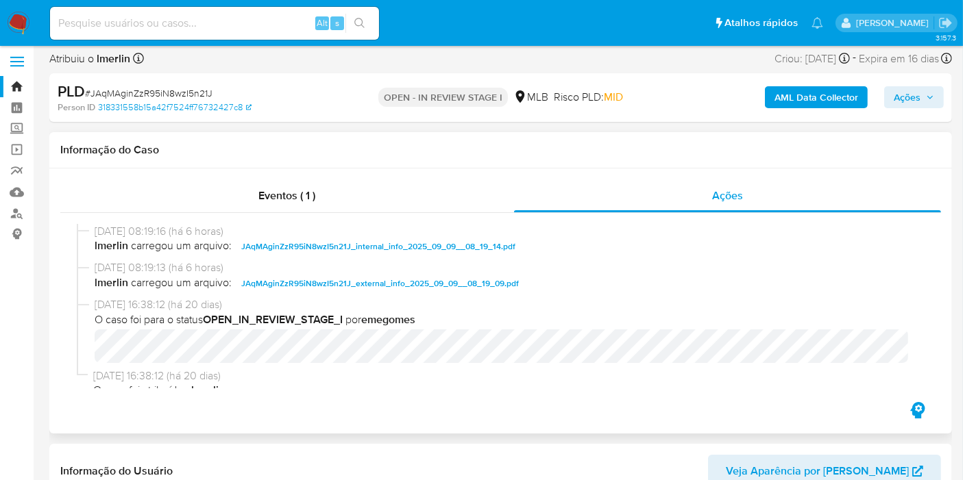
scroll to position [0, 0]
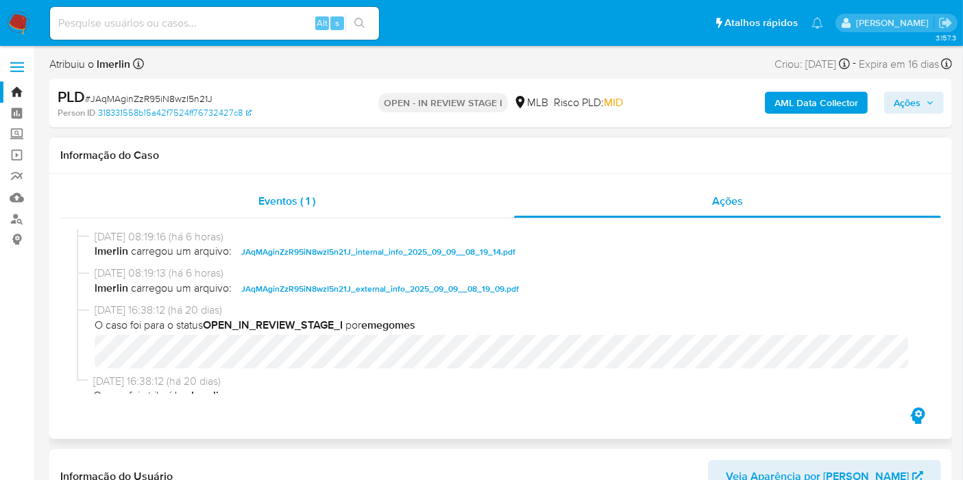
click at [338, 206] on div "Eventos ( 1 )" at bounding box center [287, 201] width 454 height 33
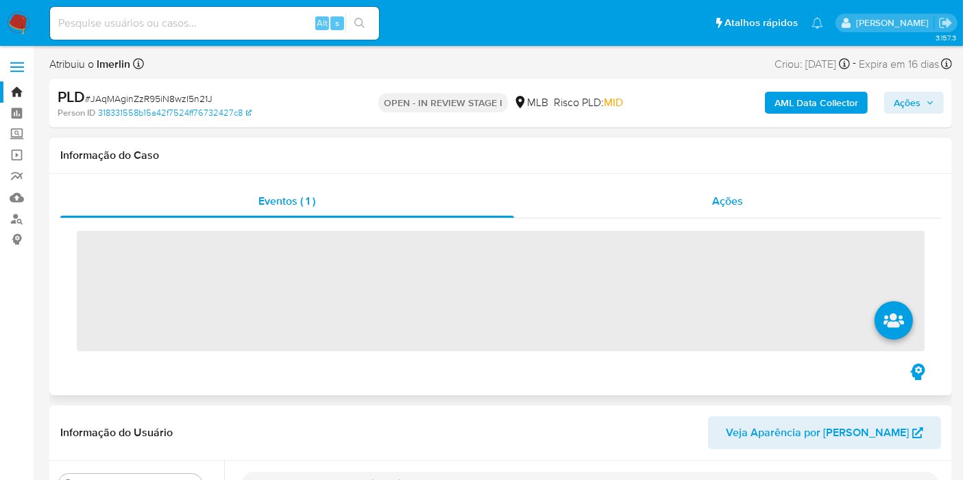
click at [729, 203] on span "Ações" at bounding box center [727, 201] width 31 height 16
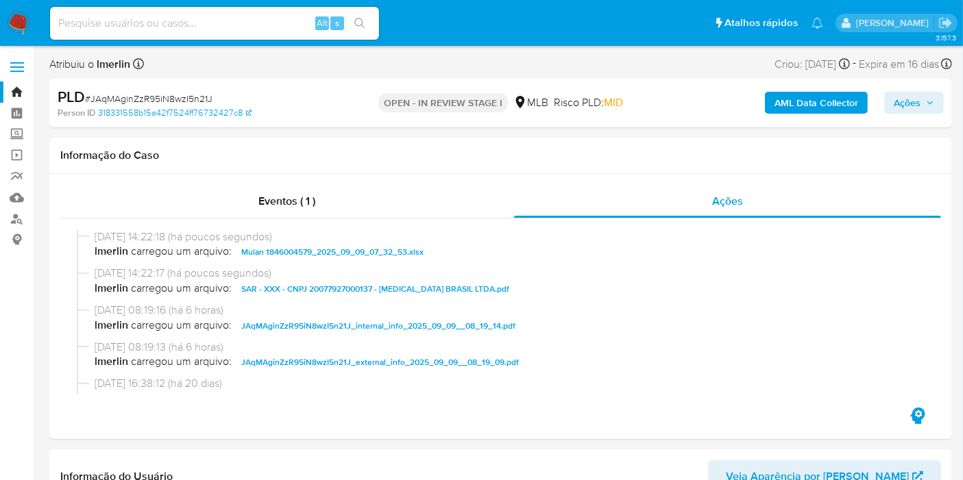
drag, startPoint x: 918, startPoint y: 105, endPoint x: 908, endPoint y: 110, distance: 11.3
click at [918, 104] on span "Ações" at bounding box center [906, 103] width 27 height 22
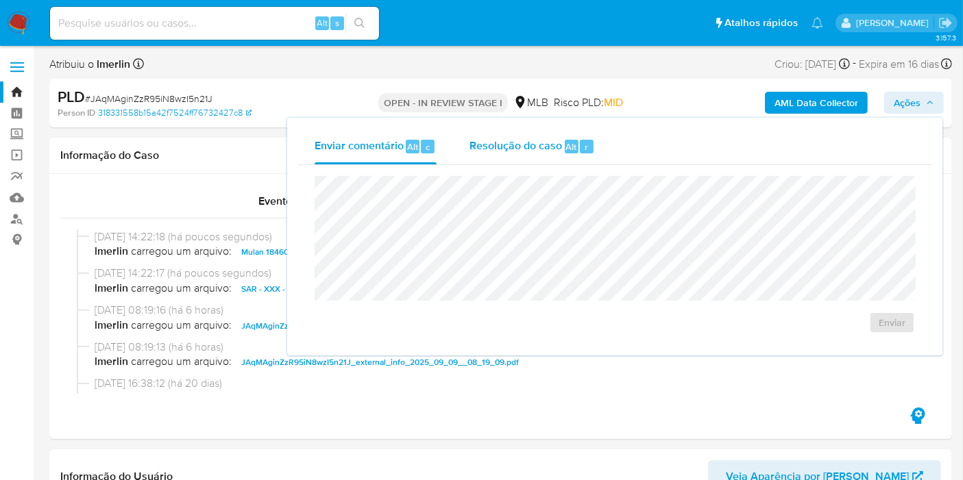
click at [507, 143] on span "Resolução do caso" at bounding box center [515, 146] width 93 height 16
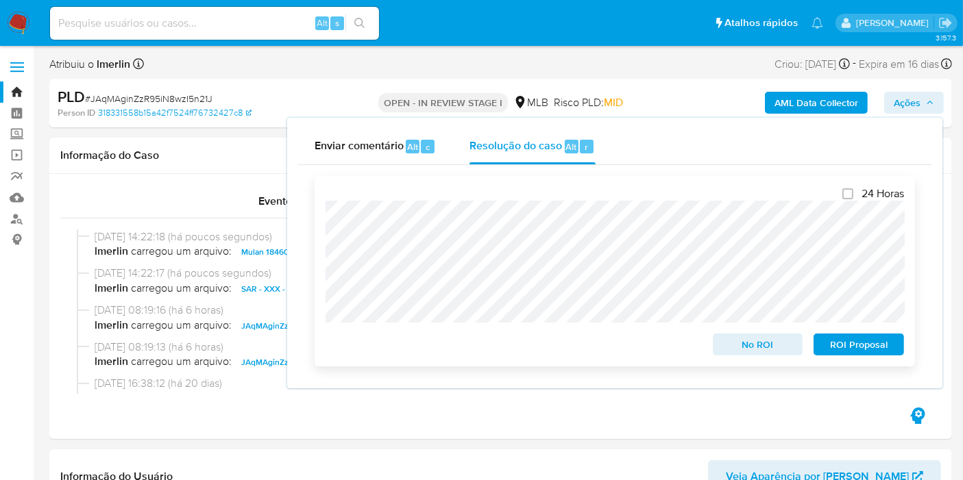
click at [865, 349] on span "ROI Proposal" at bounding box center [858, 344] width 71 height 19
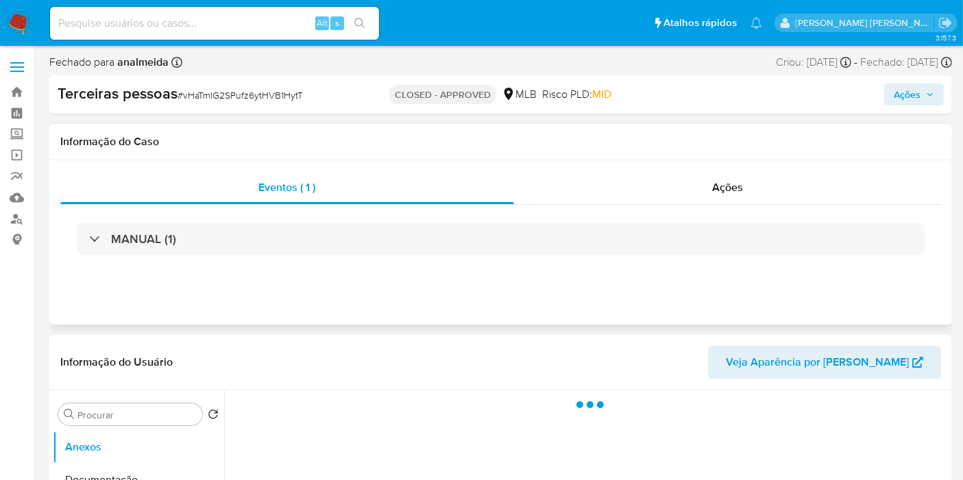
click at [693, 206] on div "MANUAL (1)" at bounding box center [500, 239] width 880 height 69
click at [698, 199] on div "Ações" at bounding box center [728, 187] width 428 height 33
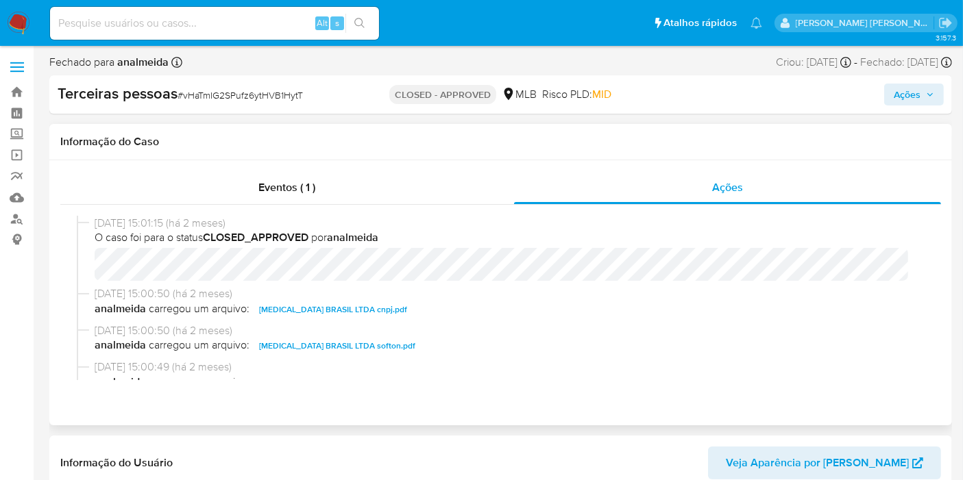
select select "10"
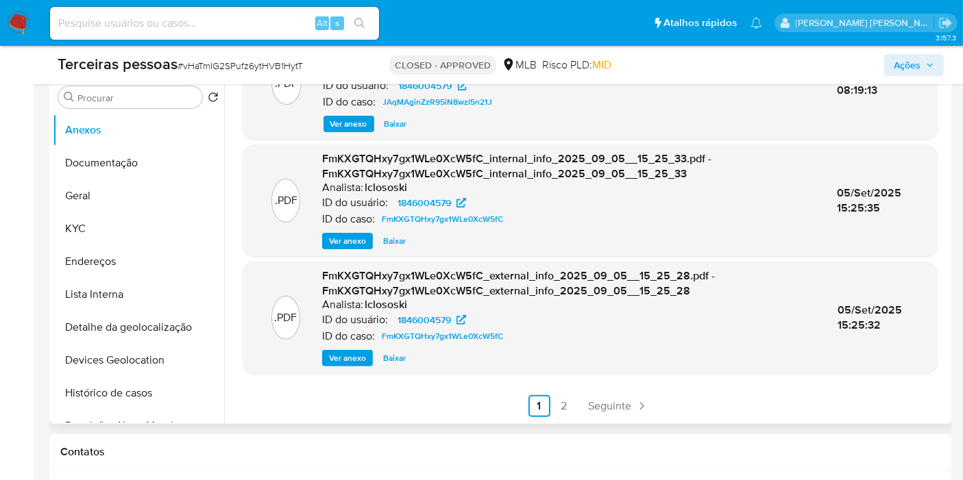
scroll to position [380, 0]
click at [565, 409] on link "2" at bounding box center [564, 406] width 22 height 22
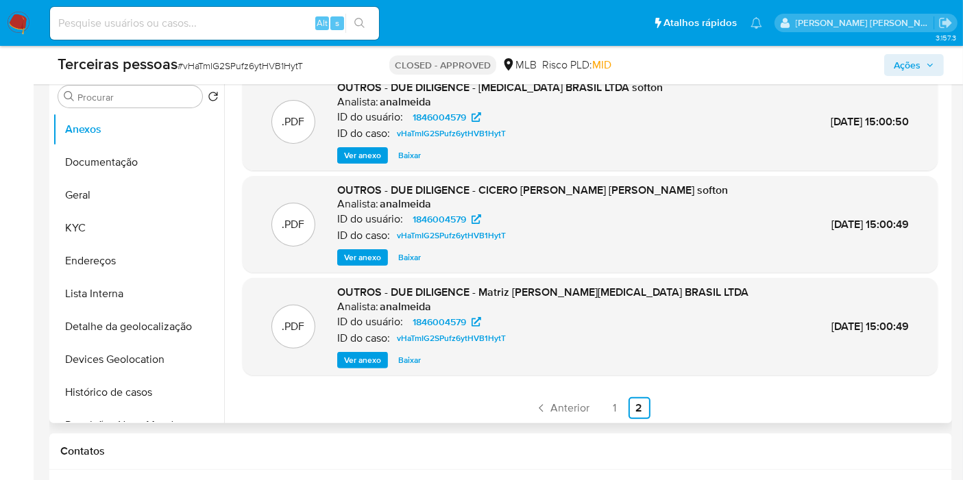
scroll to position [115, 0]
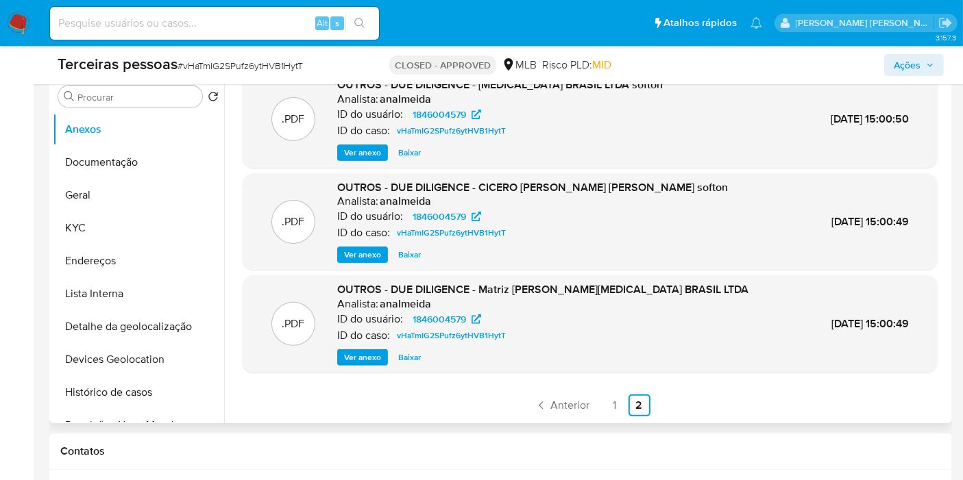
click at [368, 159] on span "Ver anexo" at bounding box center [362, 153] width 37 height 14
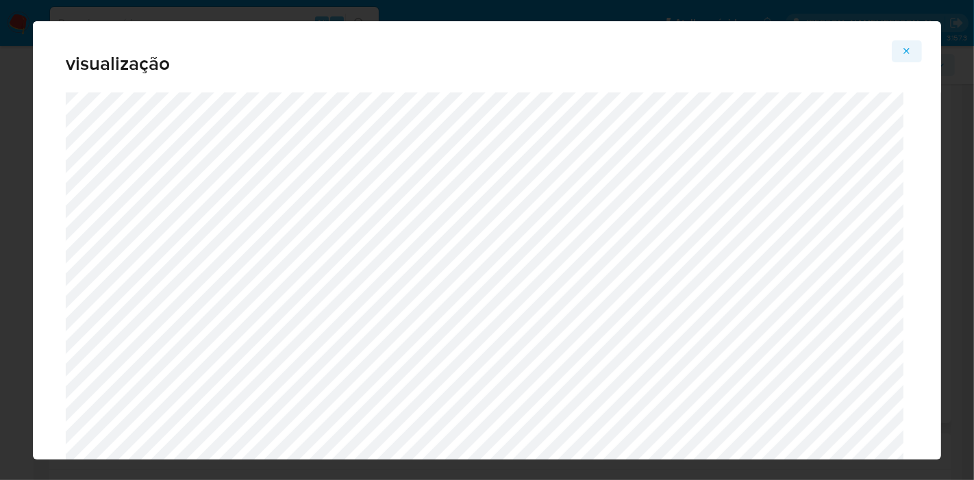
click at [909, 48] on icon "Attachment preview" at bounding box center [907, 51] width 11 height 11
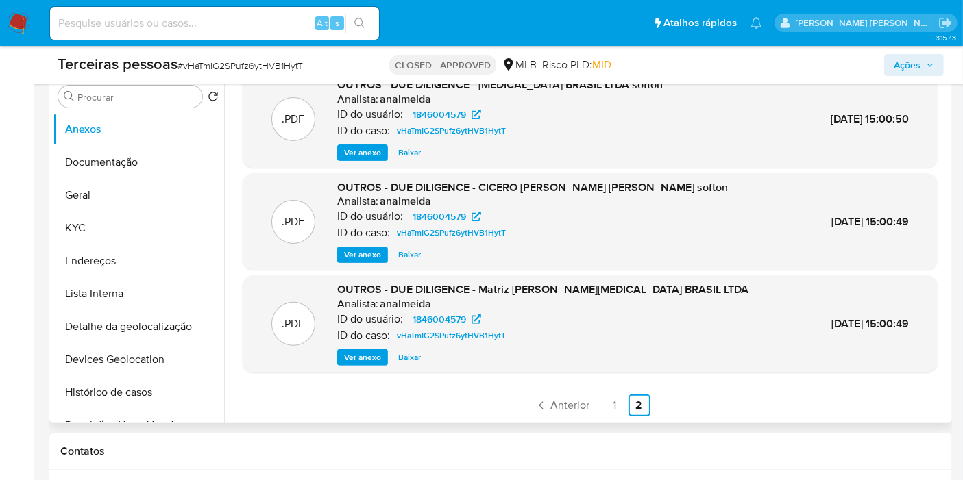
click at [371, 357] on span "Ver anexo" at bounding box center [362, 358] width 37 height 14
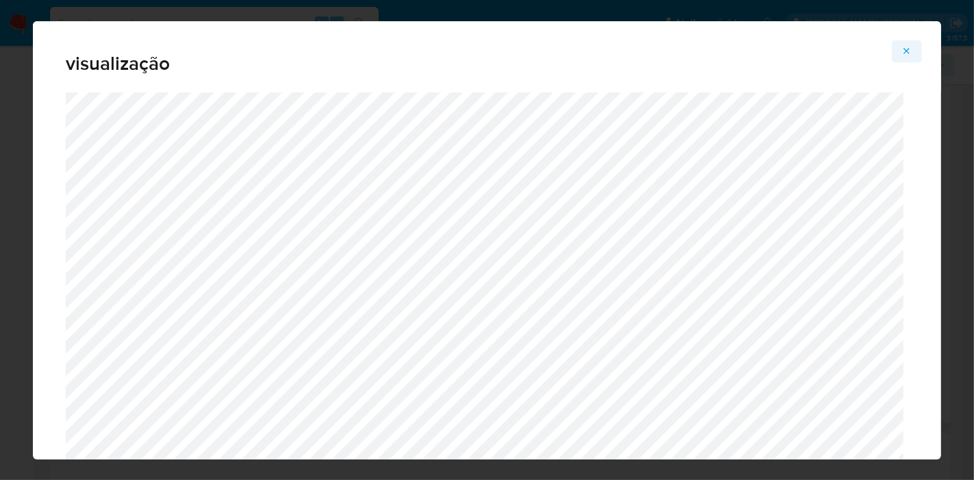
click at [908, 46] on icon "Attachment preview" at bounding box center [907, 51] width 11 height 11
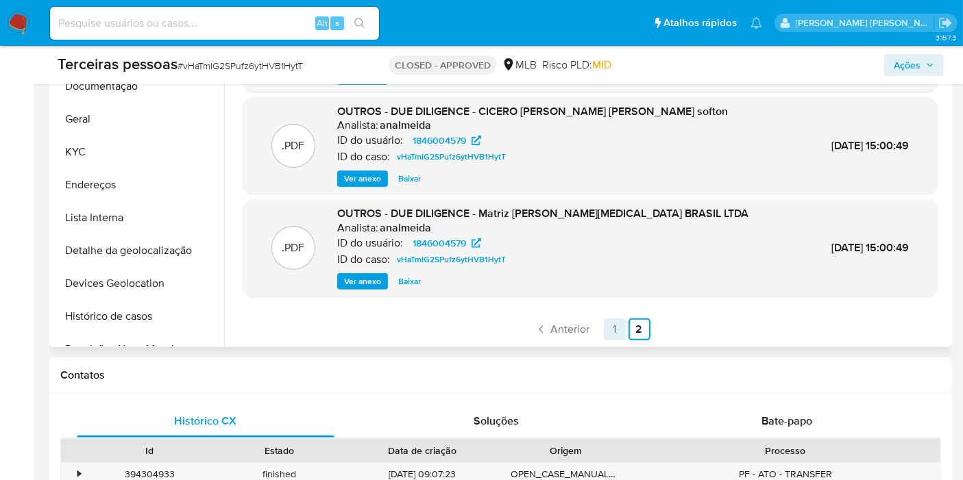
click at [608, 336] on link "1" at bounding box center [615, 330] width 22 height 22
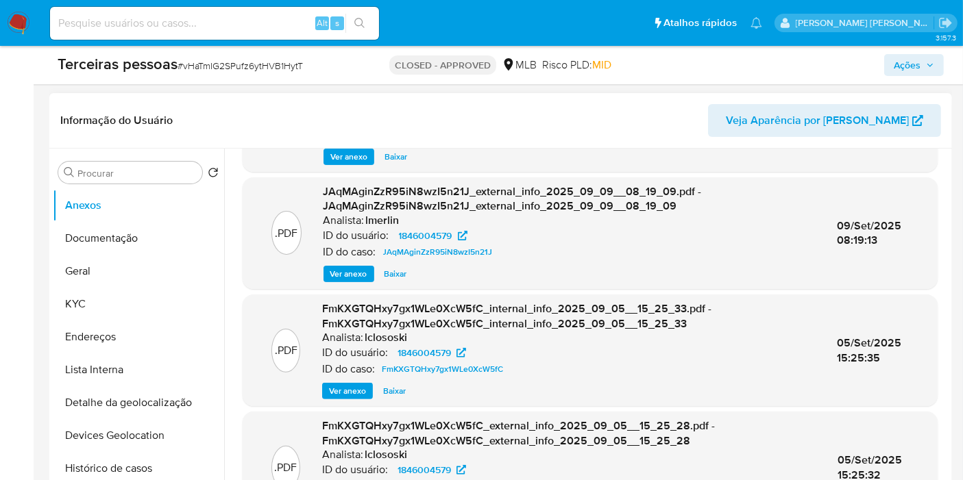
scroll to position [174, 0]
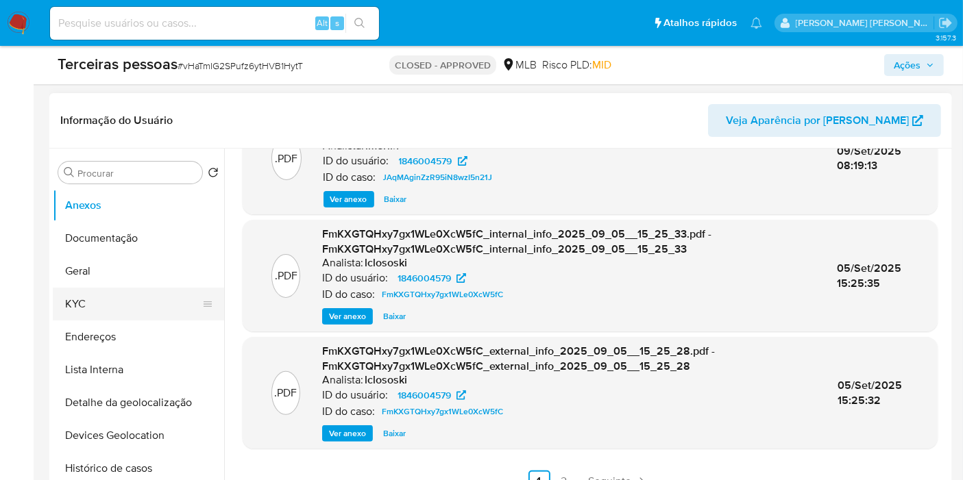
click at [140, 306] on button "KYC" at bounding box center [133, 304] width 160 height 33
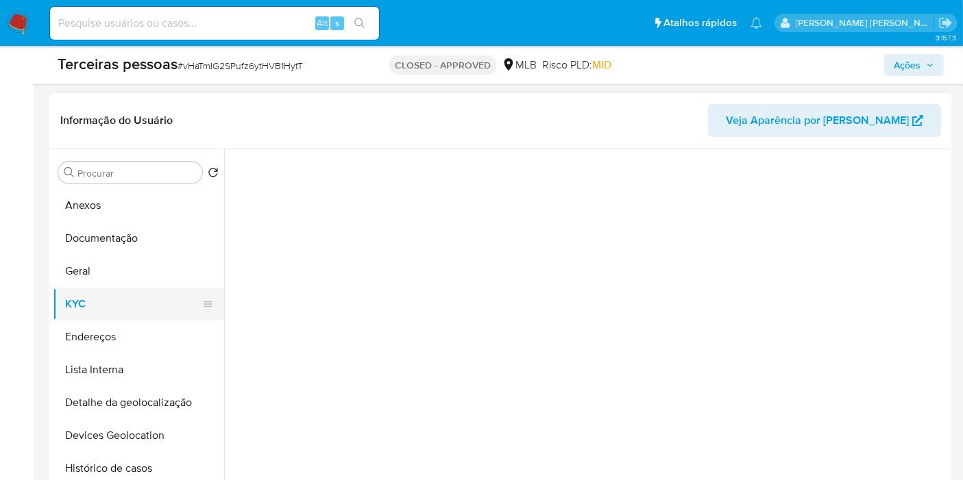
scroll to position [0, 0]
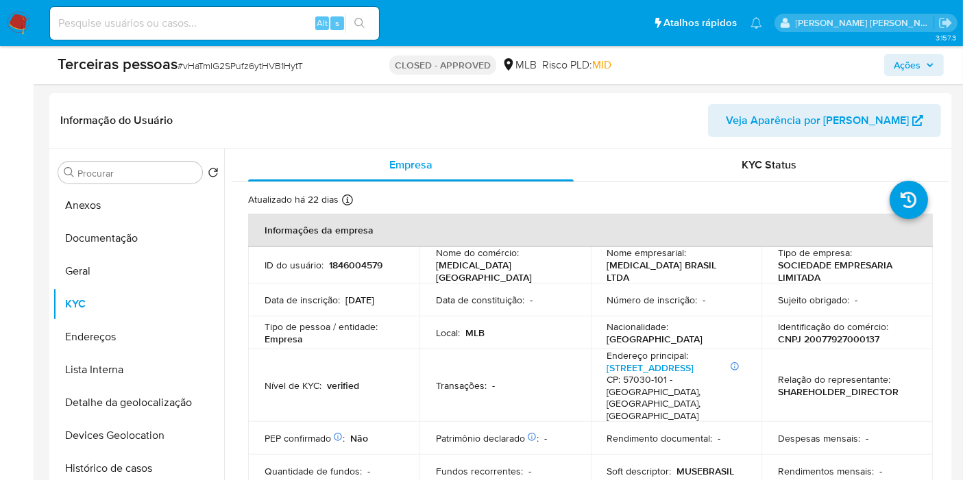
click at [186, 23] on input at bounding box center [214, 23] width 329 height 18
paste input "2360395301"
type input "2360395301"
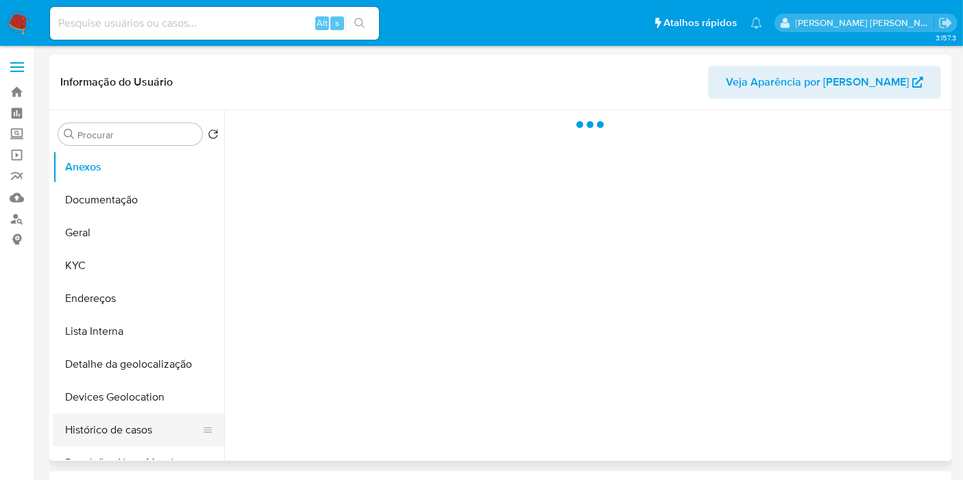
click at [117, 426] on button "Histórico de casos" at bounding box center [133, 430] width 160 height 33
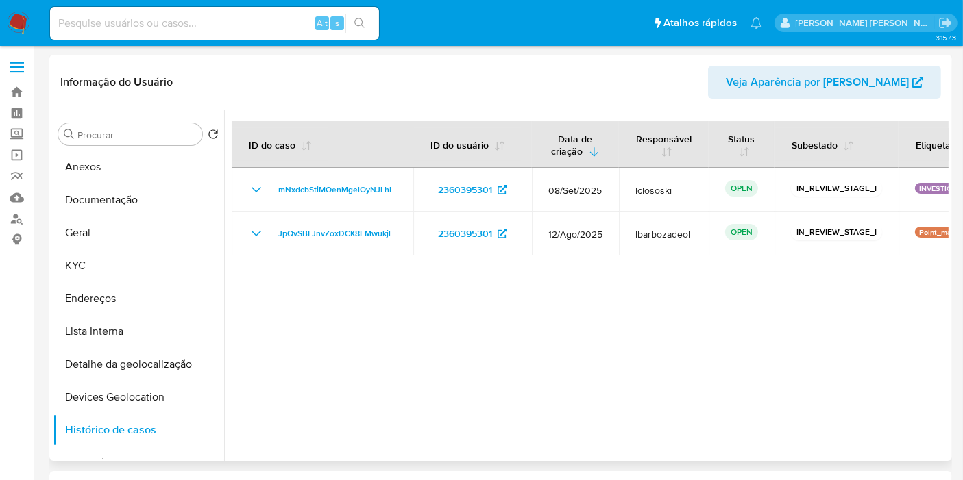
select select "10"
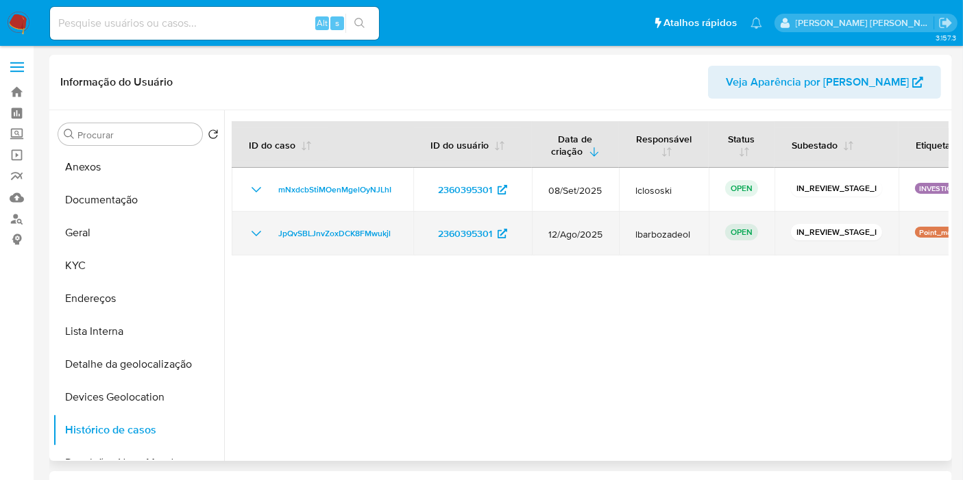
click at [264, 233] on div "JpQvSBLJnvZoxDCK8FMwukjl" at bounding box center [322, 233] width 149 height 16
click at [260, 234] on icon "Mostrar/Ocultar" at bounding box center [256, 233] width 16 height 16
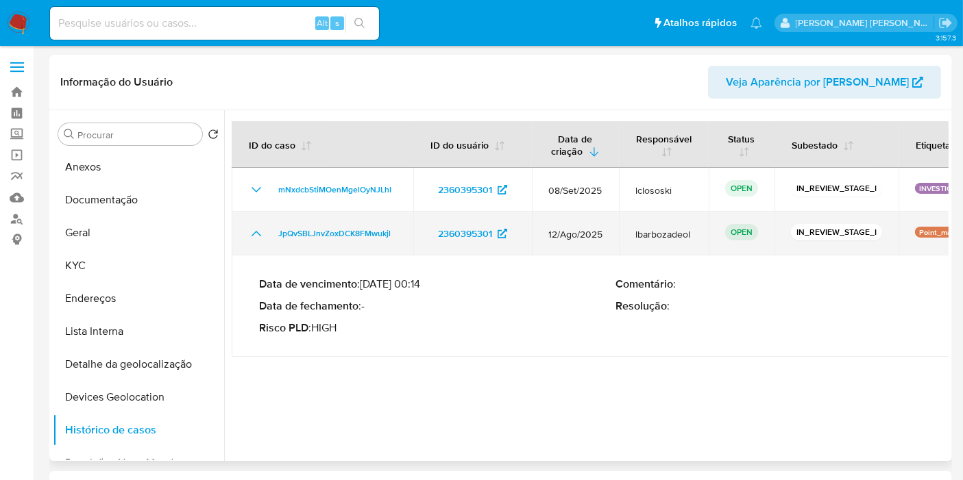
click at [260, 234] on icon "Mostrar/Ocultar" at bounding box center [256, 233] width 16 height 16
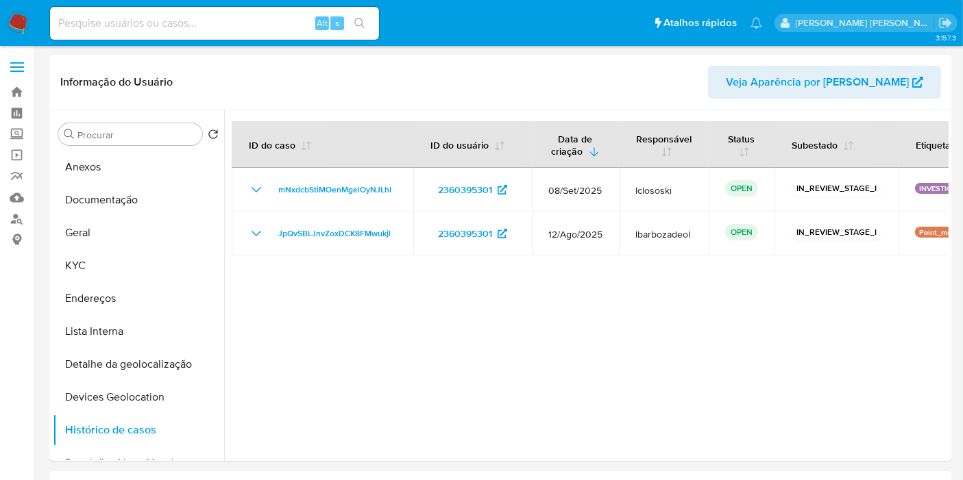
click at [215, 17] on input at bounding box center [214, 23] width 329 height 18
paste input "2497761313"
type input "2497761313"
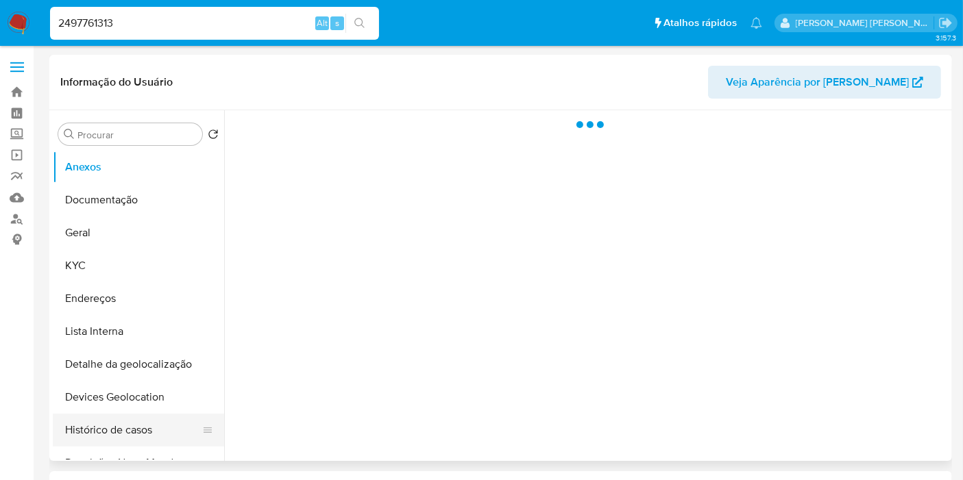
click at [114, 439] on button "Histórico de casos" at bounding box center [133, 430] width 160 height 33
select select "10"
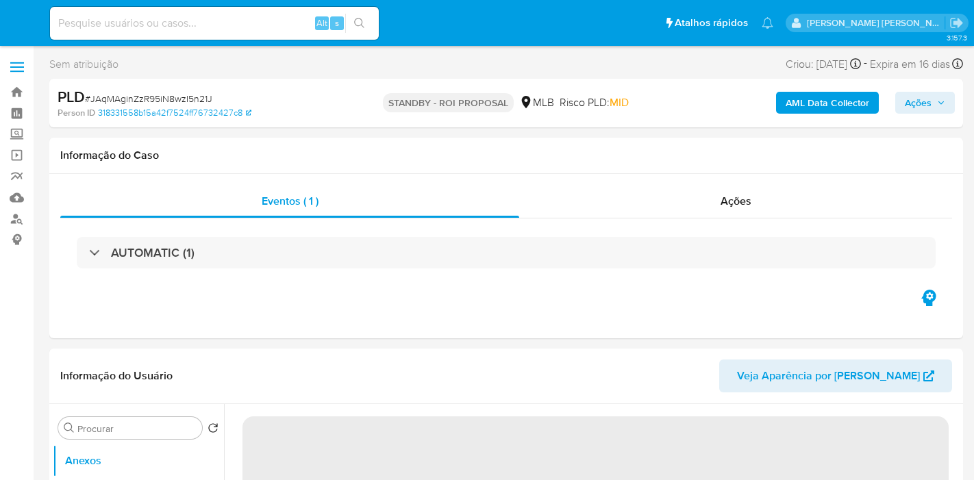
select select "10"
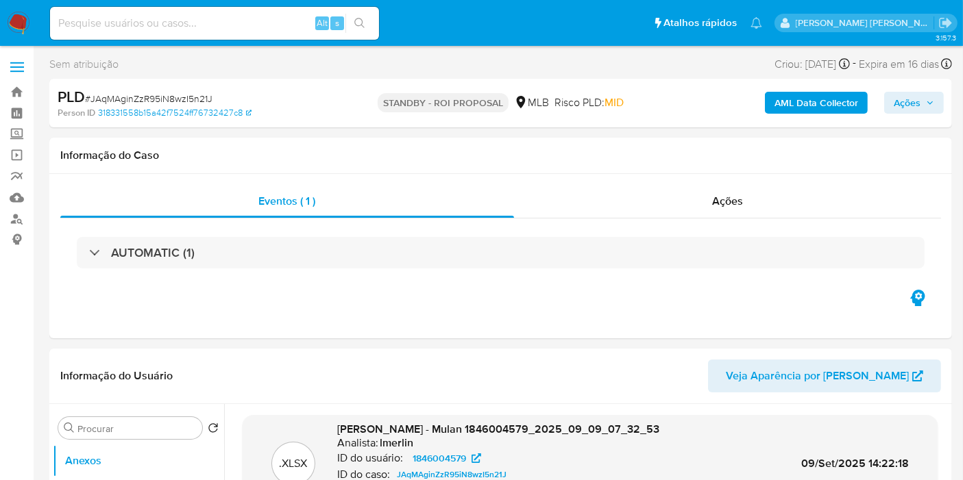
click at [20, 25] on img at bounding box center [18, 23] width 23 height 23
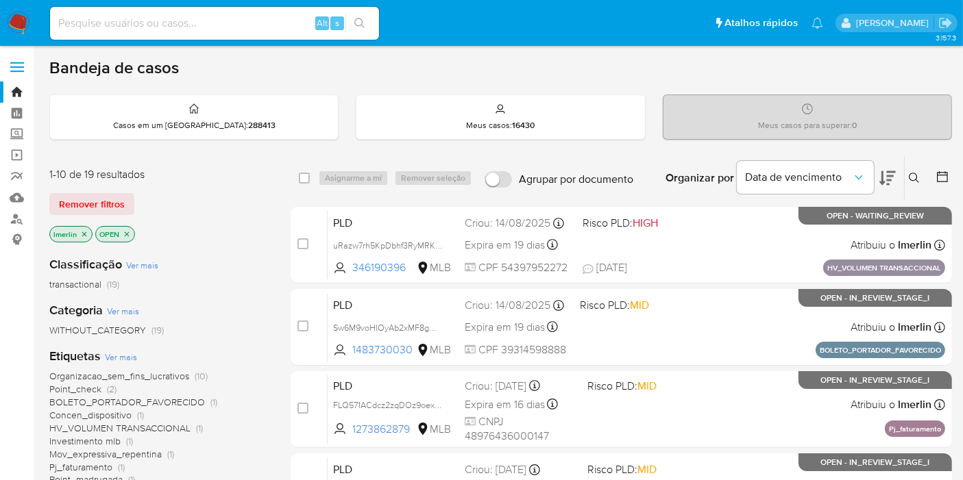
click at [80, 234] on icon "close-filter" at bounding box center [84, 234] width 8 height 8
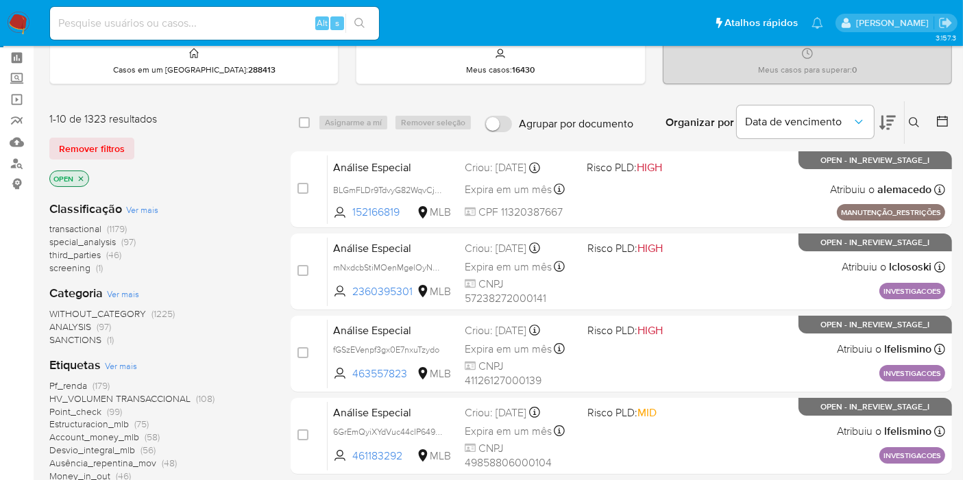
scroll to position [76, 0]
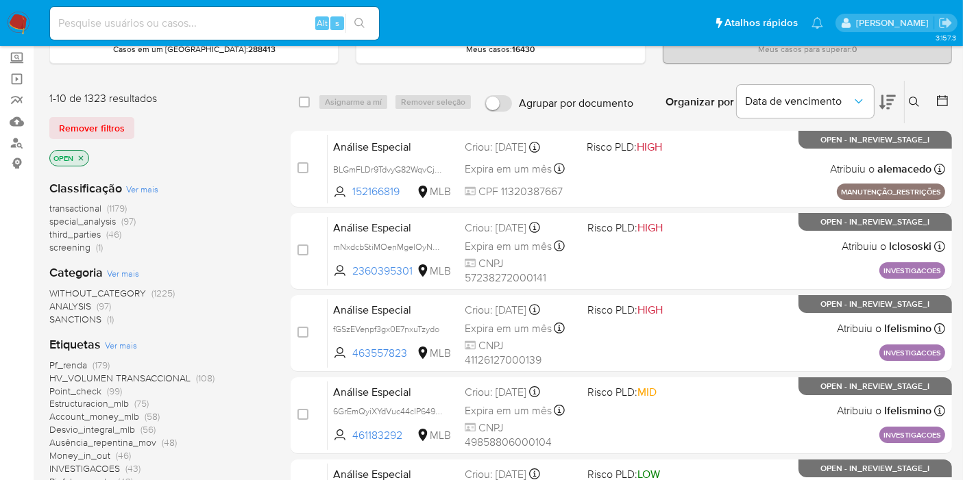
click at [75, 247] on span "screening" at bounding box center [69, 248] width 41 height 14
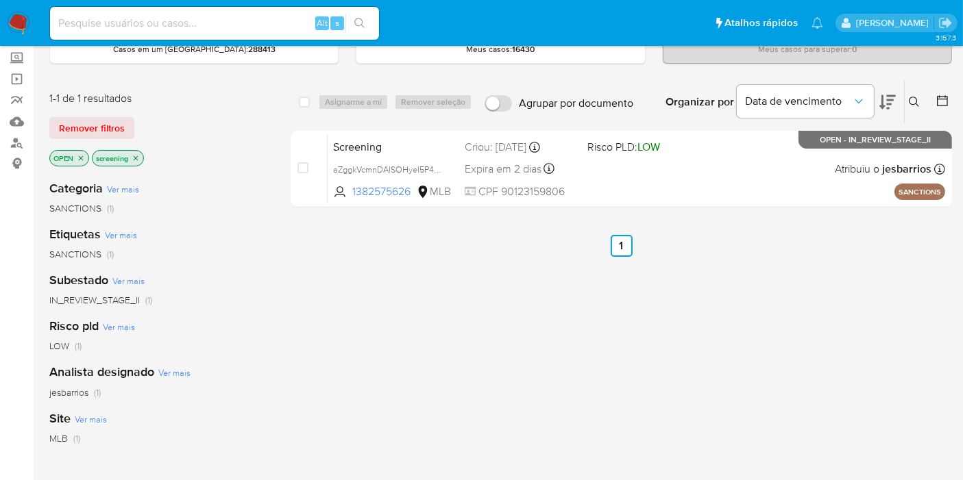
click at [138, 158] on icon "close-filter" at bounding box center [136, 158] width 5 height 5
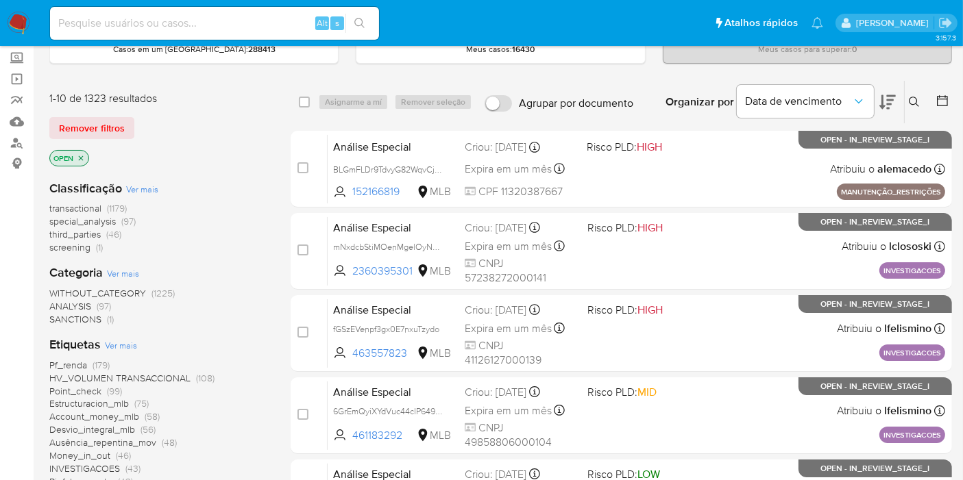
click at [191, 18] on input at bounding box center [214, 23] width 329 height 18
paste input "KmQaNZvsfEoojGyKxrvc4P5v"
type input "KmQaNZvsfEoojGyKxrvc4P5v"
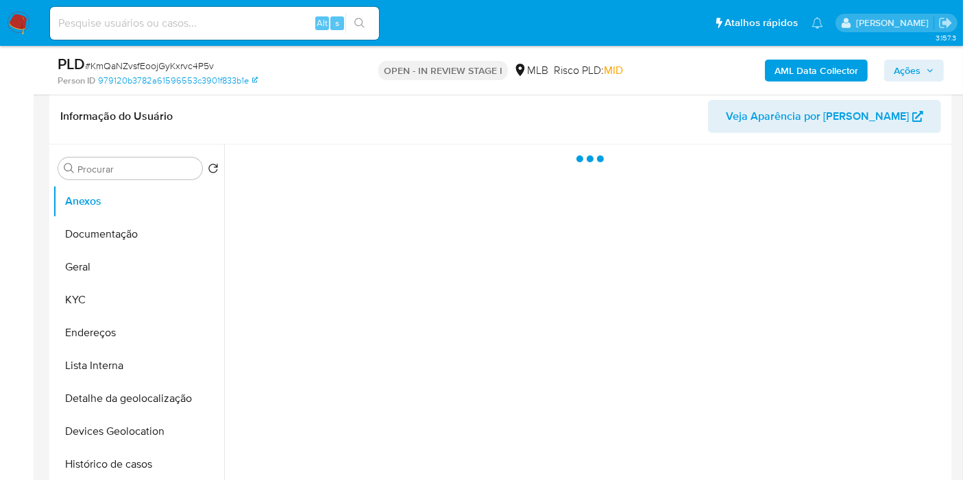
scroll to position [228, 0]
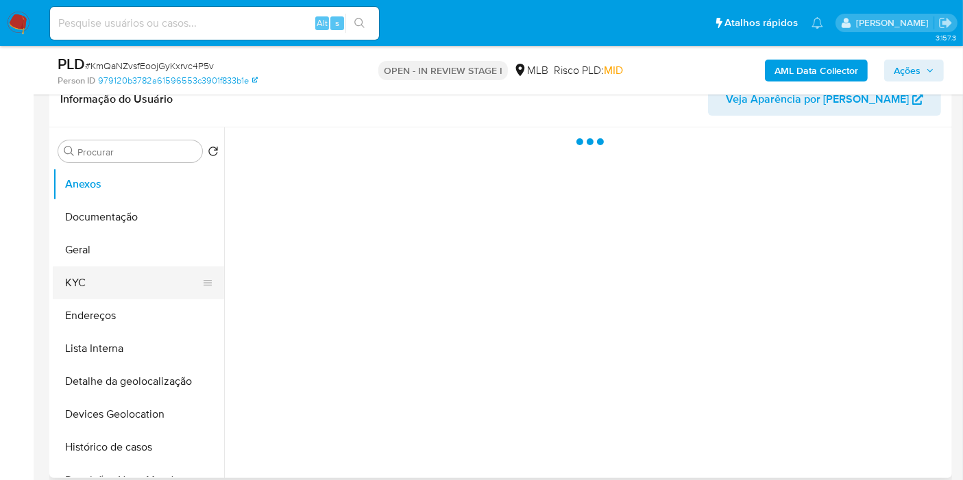
click at [152, 288] on button "KYC" at bounding box center [133, 283] width 160 height 33
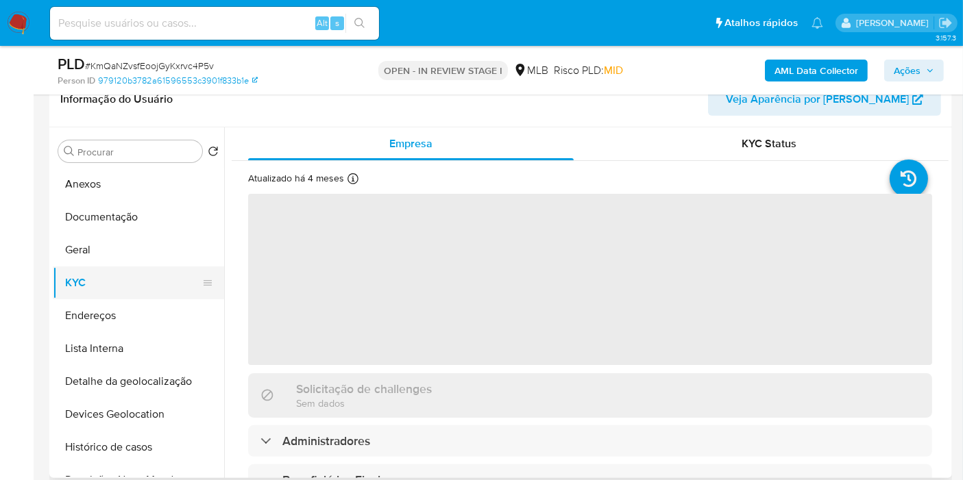
select select "10"
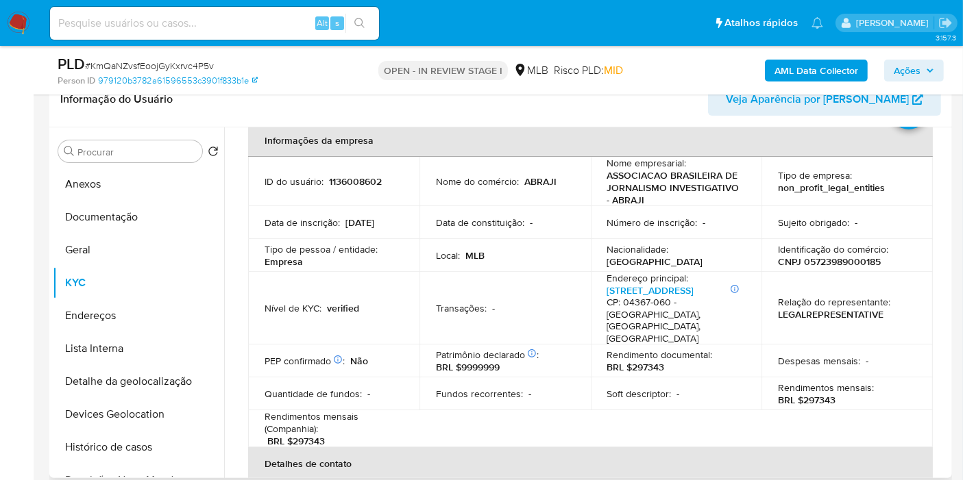
scroll to position [0, 0]
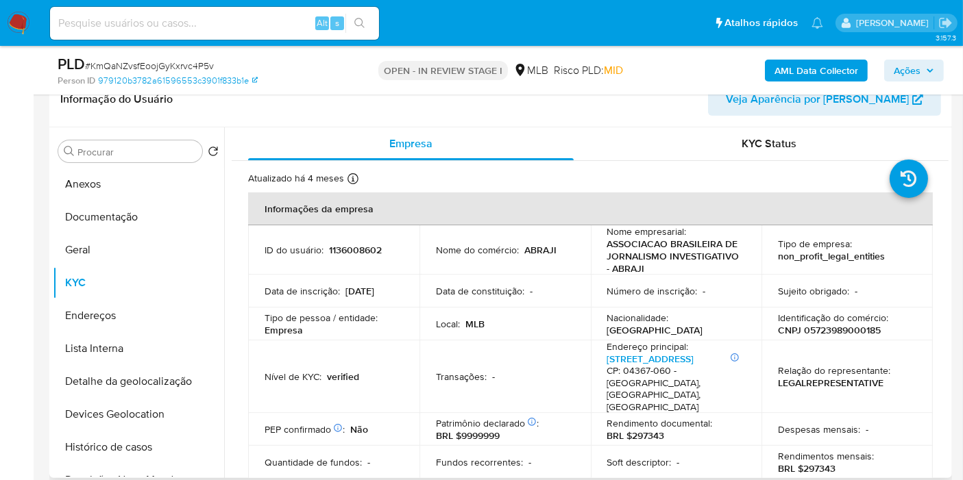
click at [854, 325] on p "CNPJ 05723989000185" at bounding box center [829, 330] width 103 height 12
copy p "05723989000185"
click at [115, 449] on button "Histórico de casos" at bounding box center [133, 447] width 160 height 33
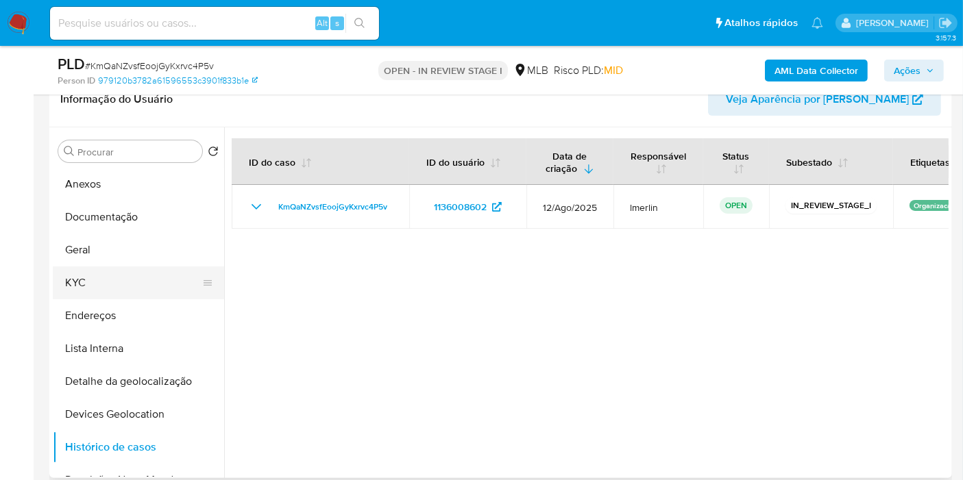
click at [127, 293] on button "KYC" at bounding box center [133, 283] width 160 height 33
